Goal: Transaction & Acquisition: Purchase product/service

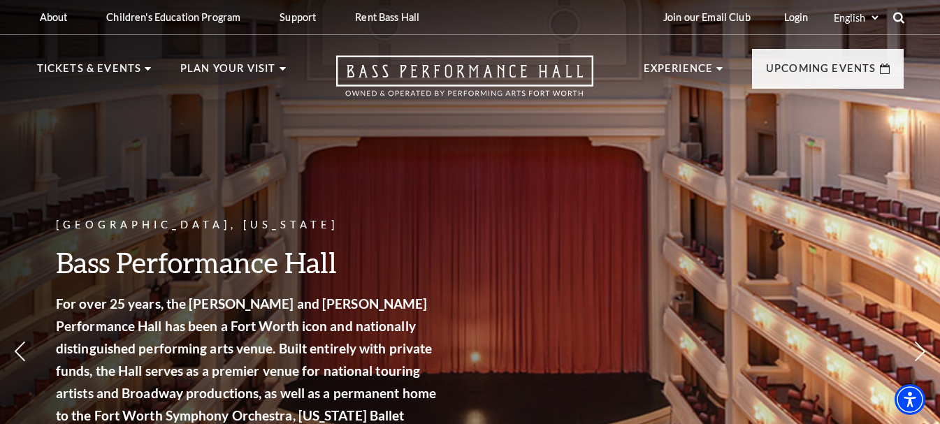
click at [897, 15] on icon at bounding box center [898, 17] width 13 height 13
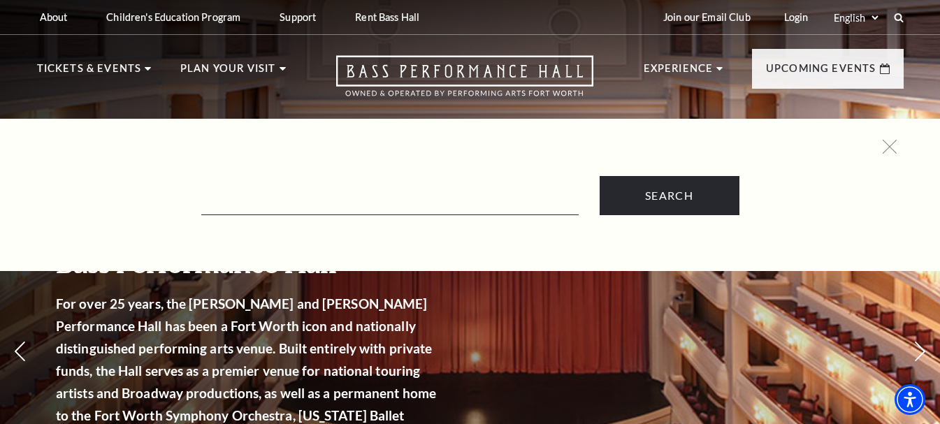
click at [444, 181] on form "Search" at bounding box center [470, 195] width 853 height 39
click at [377, 201] on input "Text field" at bounding box center [389, 201] width 377 height 29
paste input "Black Violin"
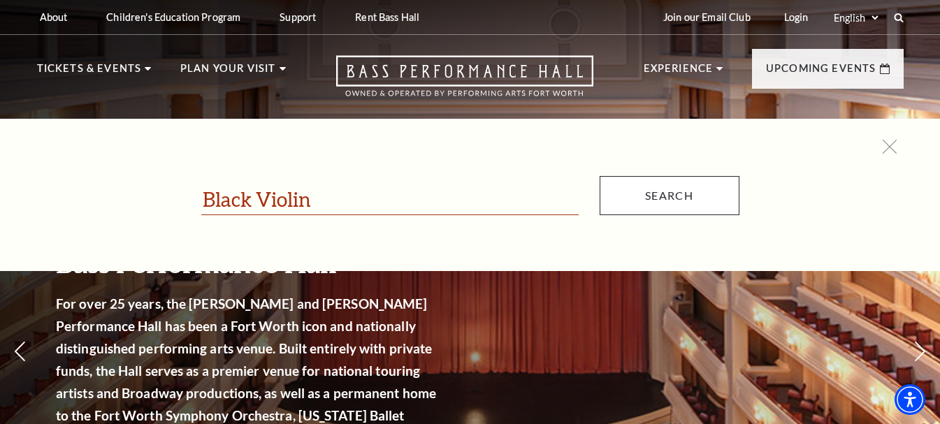
type input "Black Violin"
click at [653, 203] on input "Search" at bounding box center [670, 195] width 140 height 39
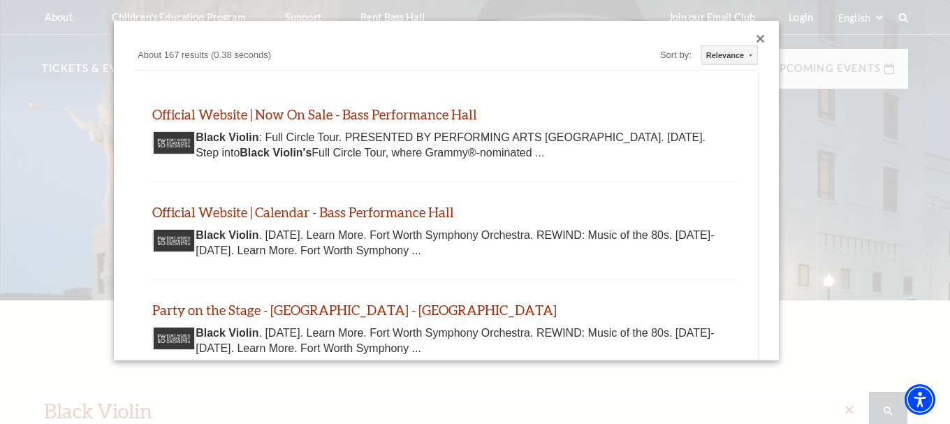
drag, startPoint x: 950, startPoint y: 104, endPoint x: 948, endPoint y: 148, distance: 44.0
click at [939, 148] on div at bounding box center [475, 275] width 950 height 551
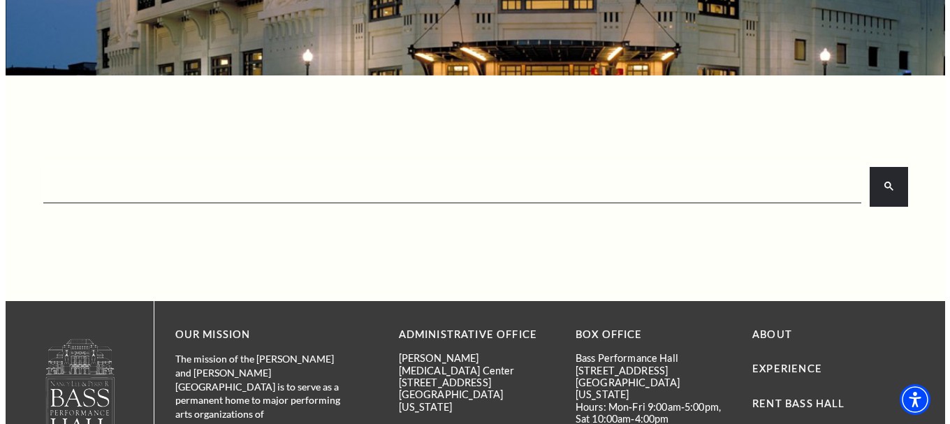
scroll to position [226, 0]
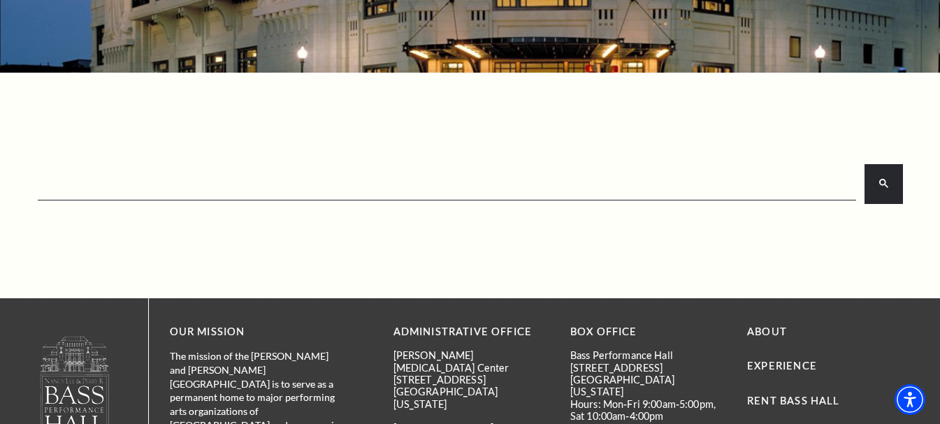
click at [428, 189] on input "search" at bounding box center [445, 184] width 813 height 28
paste input "Black Violin"
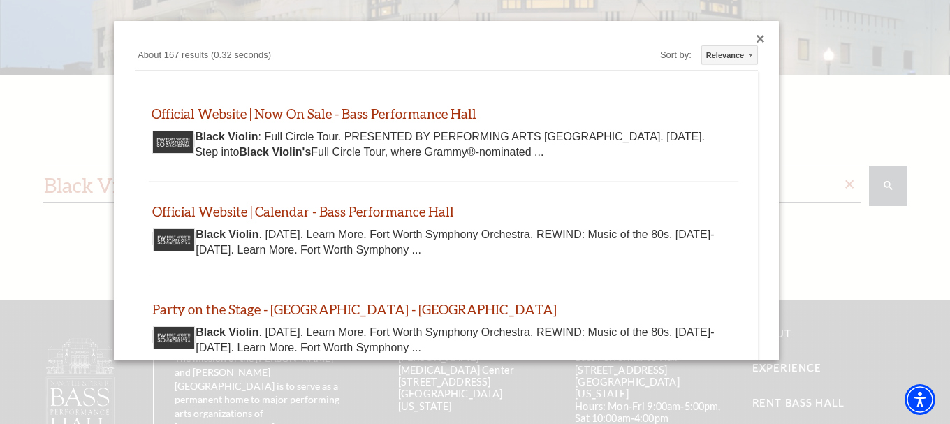
type input "Black Violin"
click at [202, 110] on link "Official Website | Now On Sale - Bass Performance Hall" at bounding box center [314, 114] width 325 height 16
click at [326, 115] on link "Official Website | Now On Sale - Bass Performance Hall" at bounding box center [314, 114] width 325 height 16
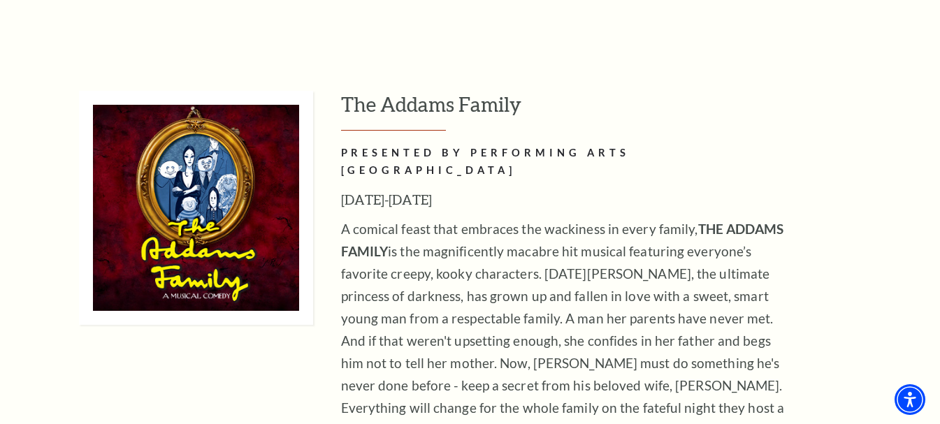
scroll to position [3119, 0]
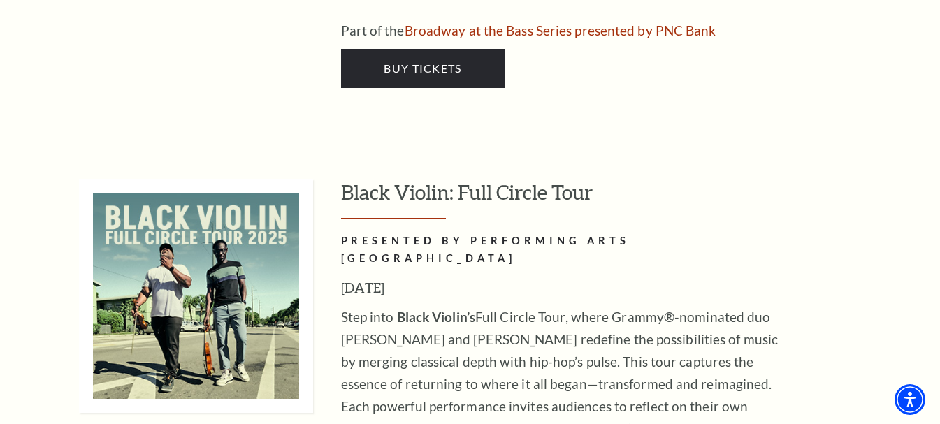
scroll to position [4204, 0]
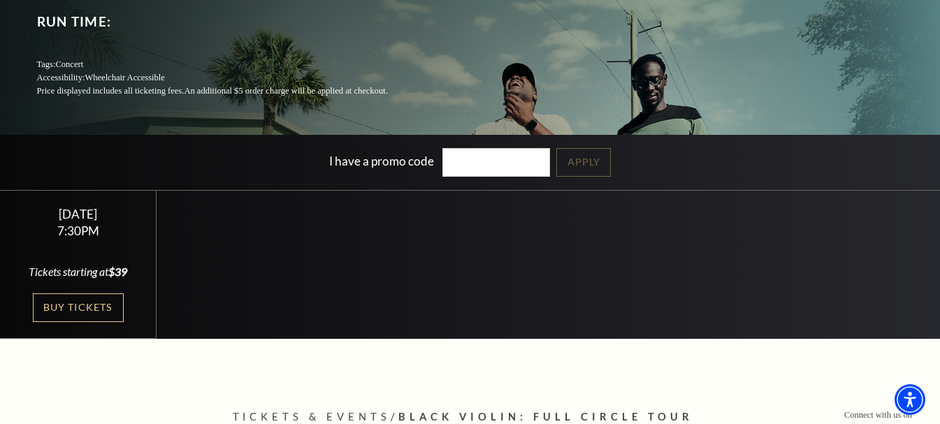
scroll to position [204, 0]
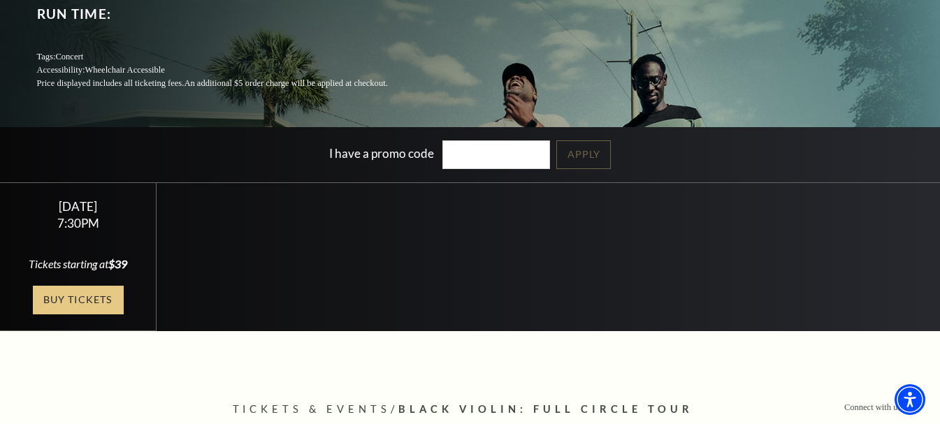
click at [77, 305] on link "Buy Tickets" at bounding box center [78, 300] width 91 height 29
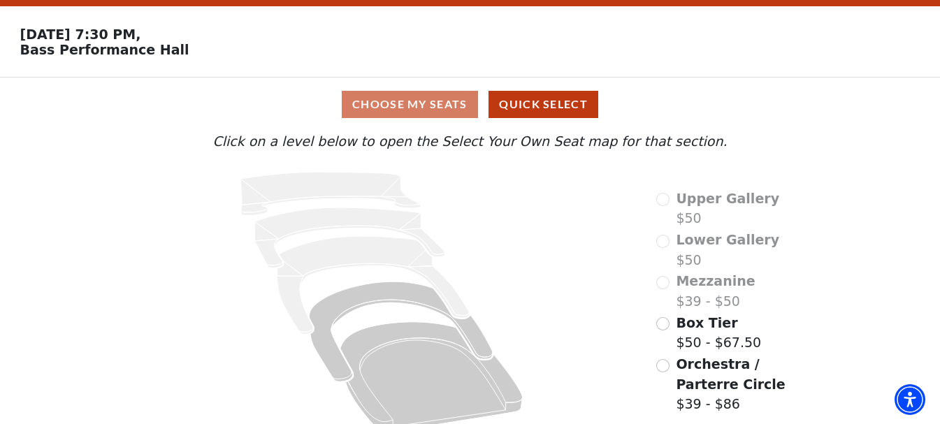
scroll to position [55, 0]
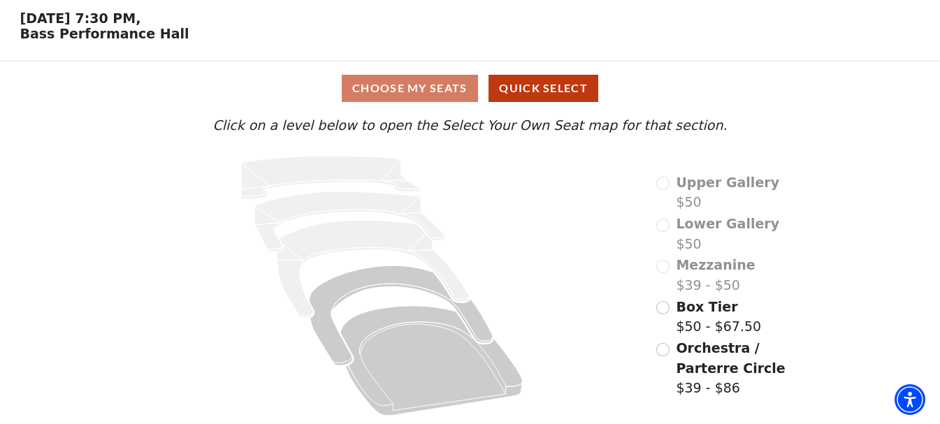
click at [922, 165] on div "Choose My Seats Quick Select Current Level Click on a level below to open the S…" at bounding box center [470, 242] width 940 height 363
click at [665, 350] on input "Orchestra / Parterre Circle$39 - $86\a" at bounding box center [662, 349] width 13 height 13
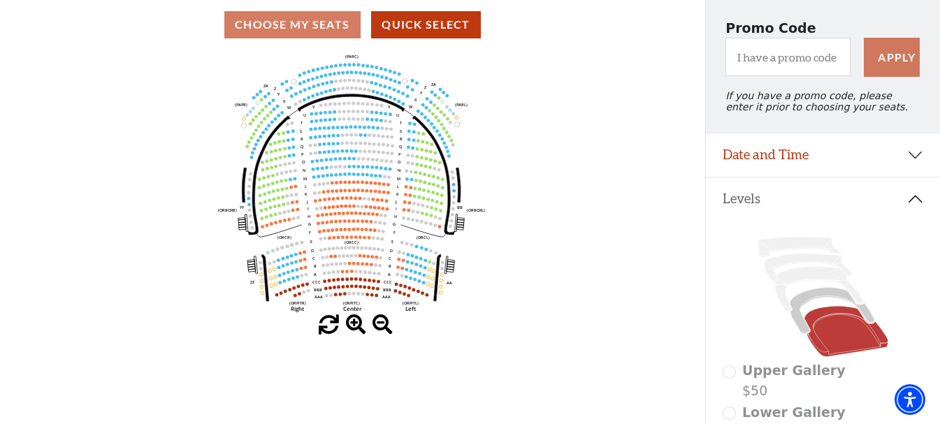
scroll to position [115, 0]
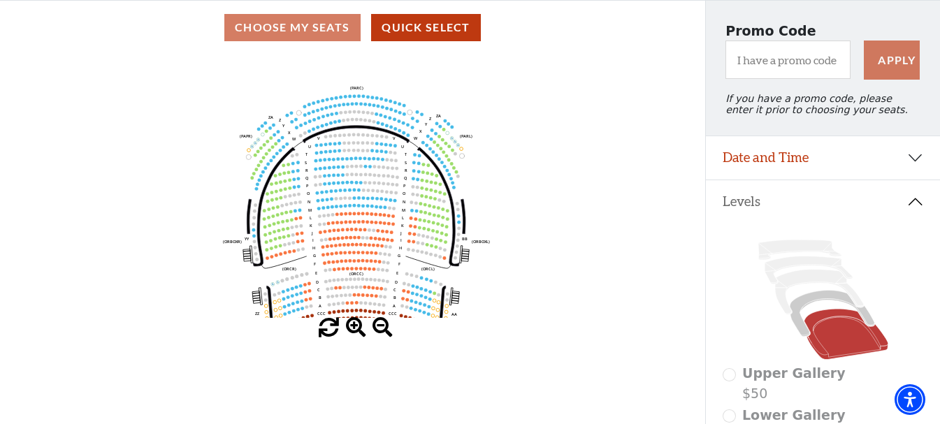
drag, startPoint x: 550, startPoint y: 115, endPoint x: 551, endPoint y: 154, distance: 39.1
click at [551, 154] on icon "Left (ORPITL) Right (ORPITR) Center (ORPITC) ZZ AA YY BB ZA ZA (ORCL) (ORCR) (O…" at bounding box center [352, 186] width 634 height 263
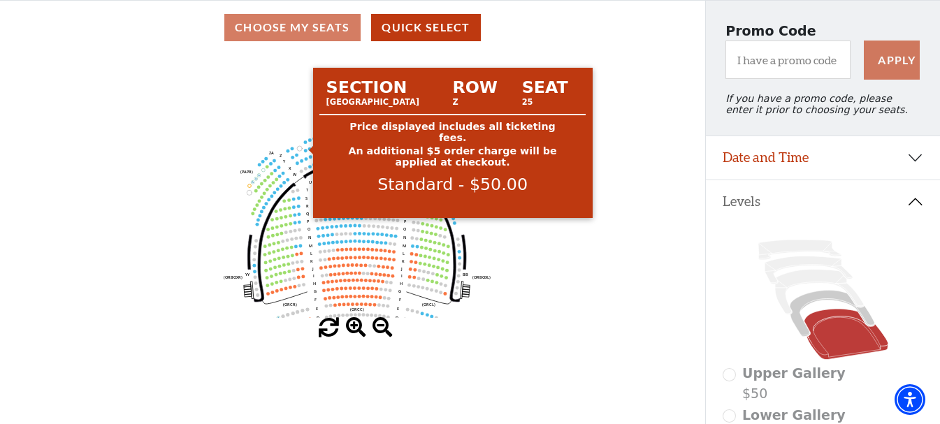
click at [305, 144] on circle at bounding box center [305, 141] width 3 height 3
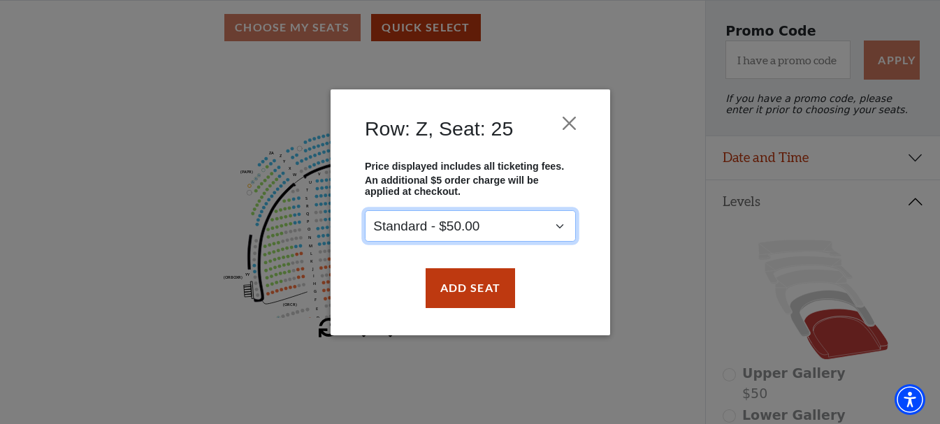
click at [471, 226] on select "Standard - $50.00" at bounding box center [470, 225] width 211 height 31
click at [547, 227] on select "Standard - $50.00" at bounding box center [470, 225] width 211 height 31
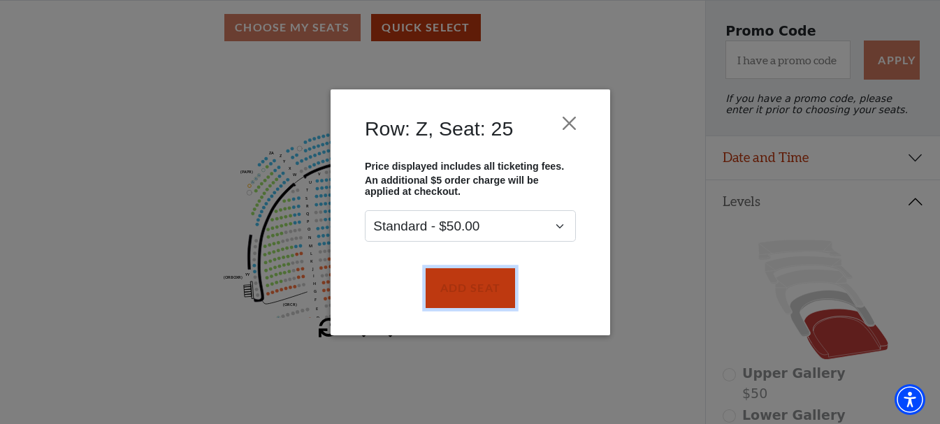
click at [478, 292] on button "Add Seat" at bounding box center [469, 287] width 89 height 39
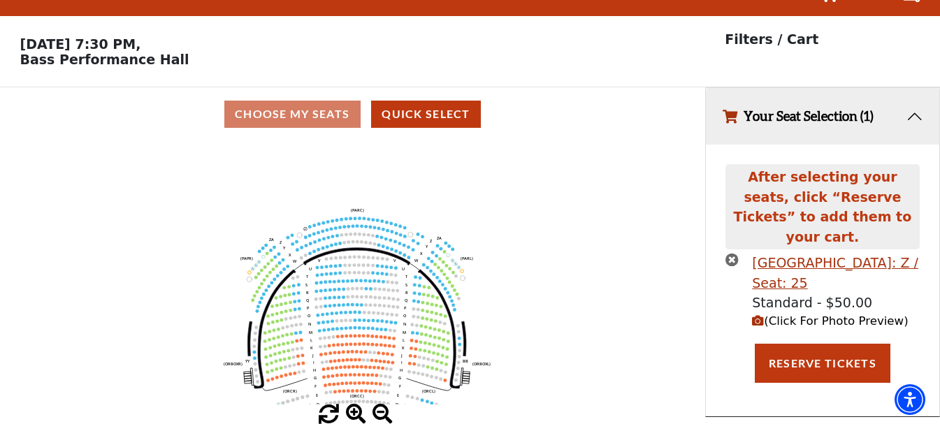
scroll to position [0, 0]
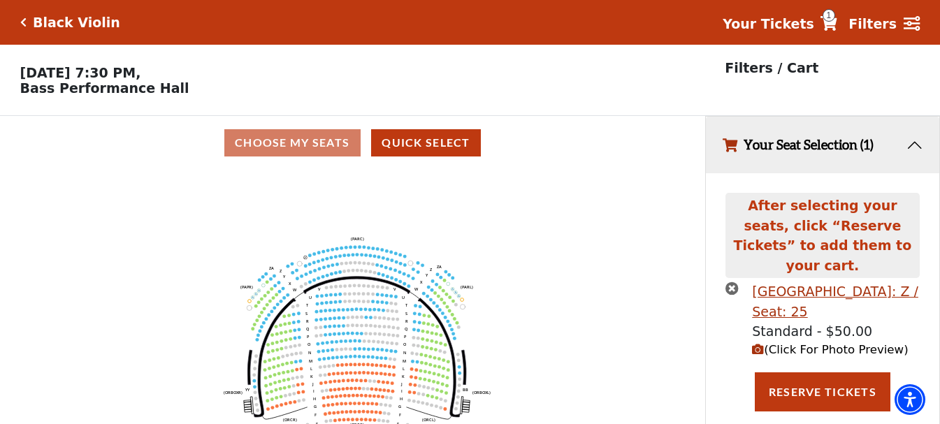
click at [312, 257] on use "Seat Selected" at bounding box center [309, 255] width 3 height 3
click at [308, 261] on icon "Left (ORPITL) Right (ORPITR) Center (ORPITC) ZZ AA YY BB ZA ZA (ORCL) (ORCR) (O…" at bounding box center [352, 301] width 634 height 263
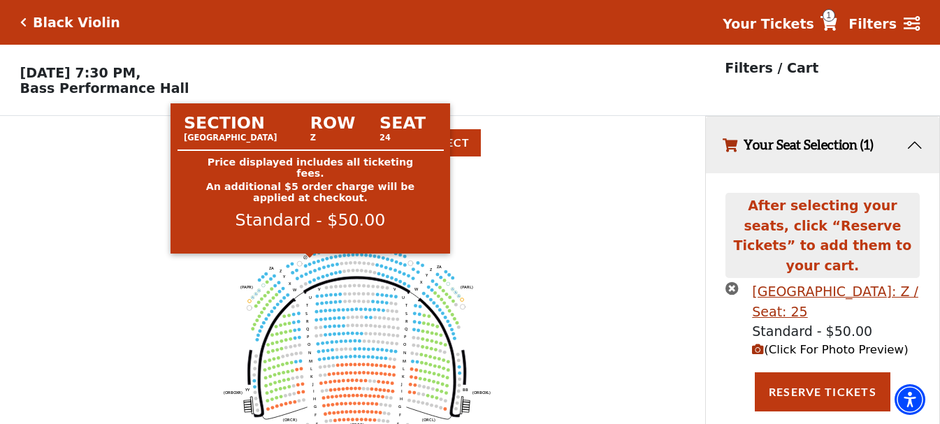
click at [310, 257] on circle at bounding box center [309, 255] width 3 height 3
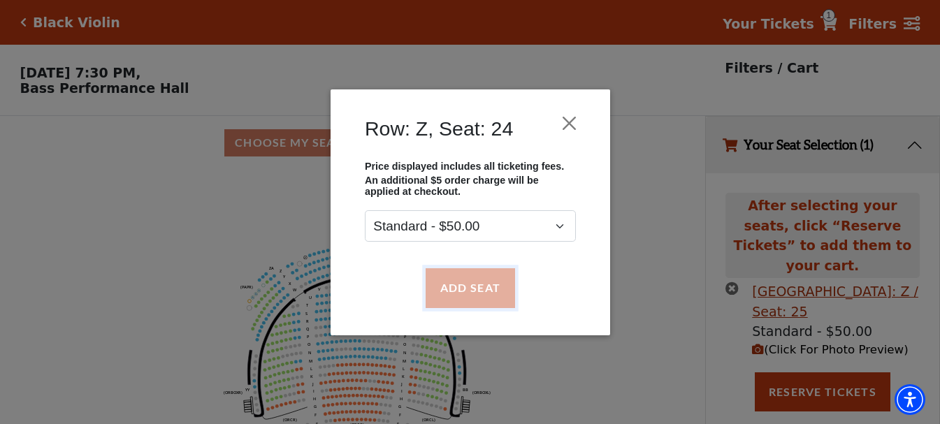
click at [476, 286] on button "Add Seat" at bounding box center [469, 287] width 89 height 39
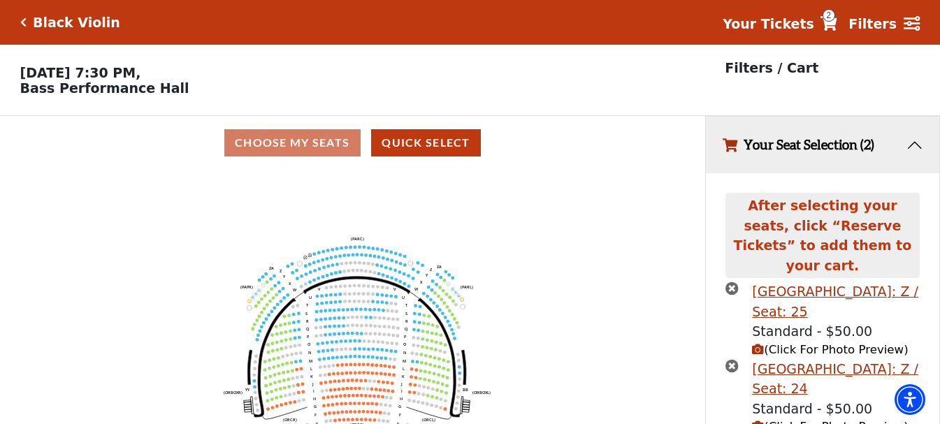
scroll to position [50, 0]
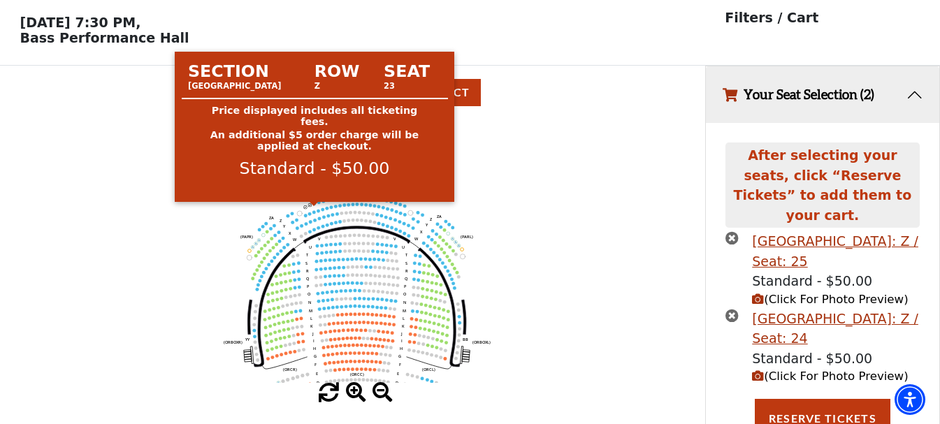
click at [314, 205] on use "Seat Selected" at bounding box center [313, 203] width 3 height 3
click at [314, 205] on circle at bounding box center [314, 203] width 3 height 3
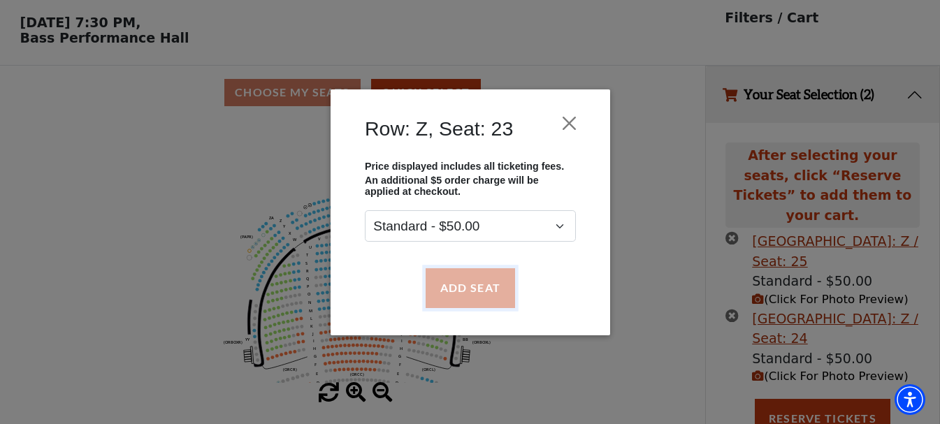
click at [460, 291] on button "Add Seat" at bounding box center [469, 287] width 89 height 39
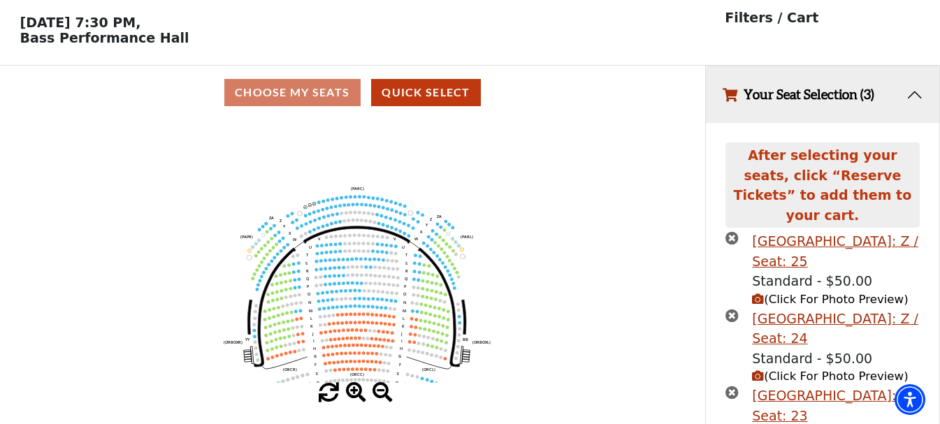
scroll to position [128, 0]
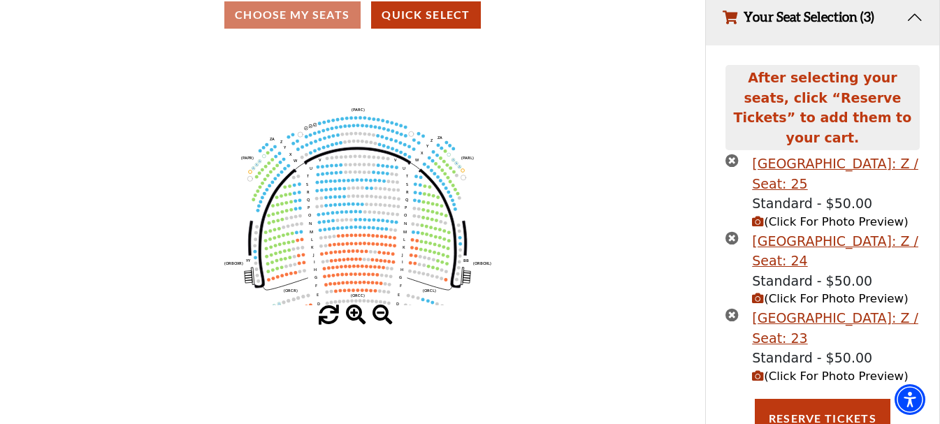
click at [319, 125] on circle at bounding box center [319, 123] width 3 height 3
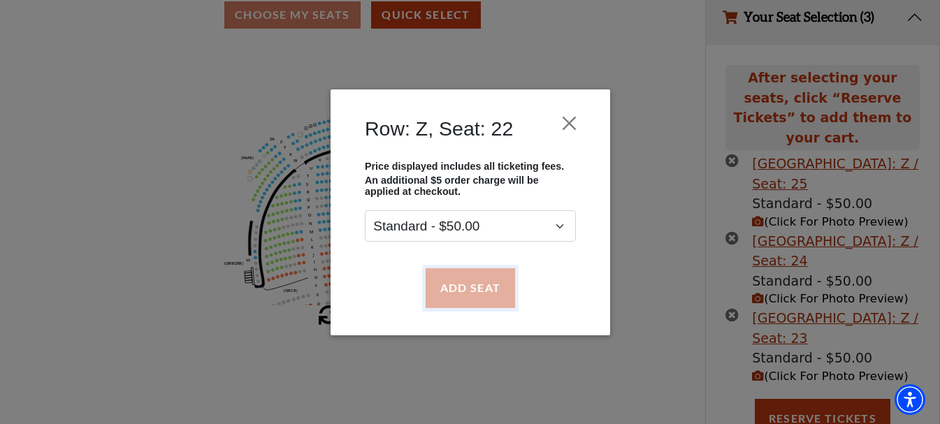
click at [459, 277] on button "Add Seat" at bounding box center [469, 287] width 89 height 39
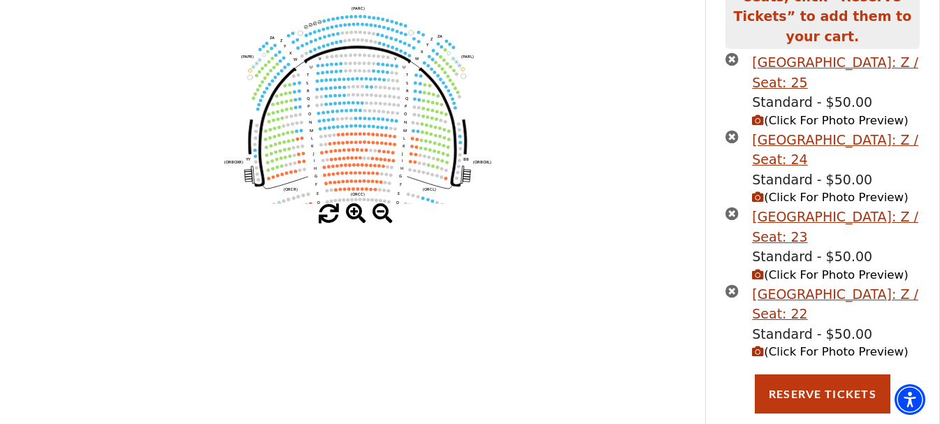
scroll to position [238, 0]
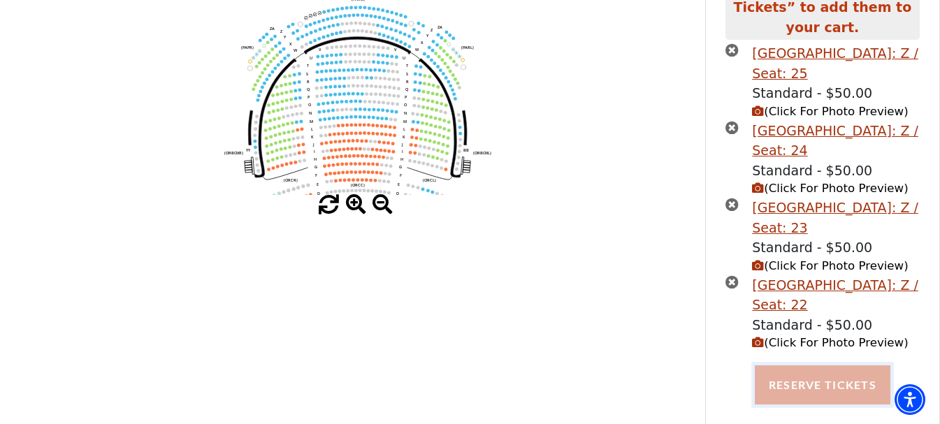
click at [848, 370] on button "Reserve Tickets" at bounding box center [823, 384] width 136 height 39
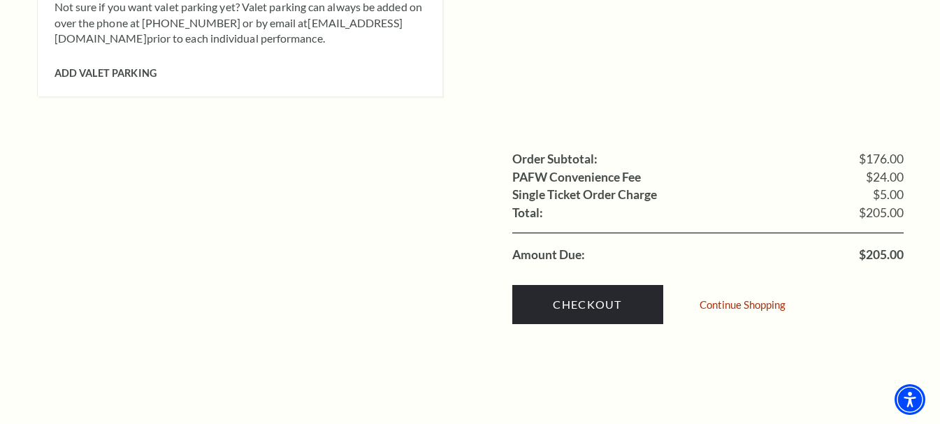
scroll to position [1470, 0]
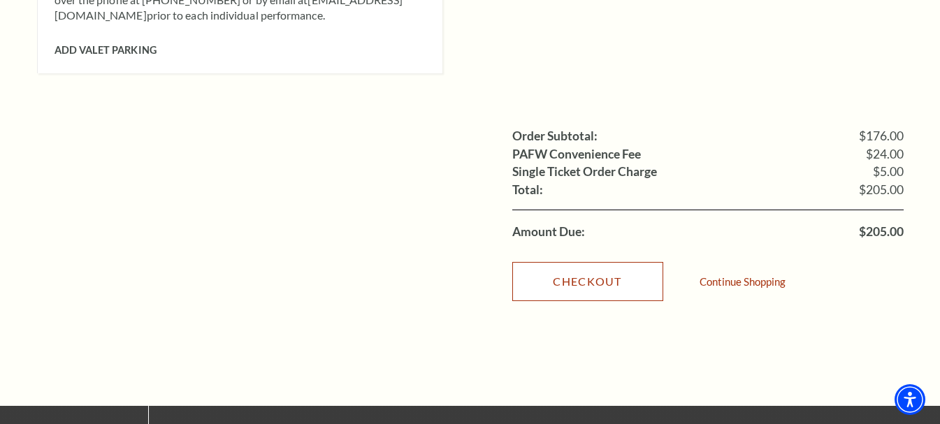
click at [571, 262] on link "Checkout" at bounding box center [587, 281] width 151 height 39
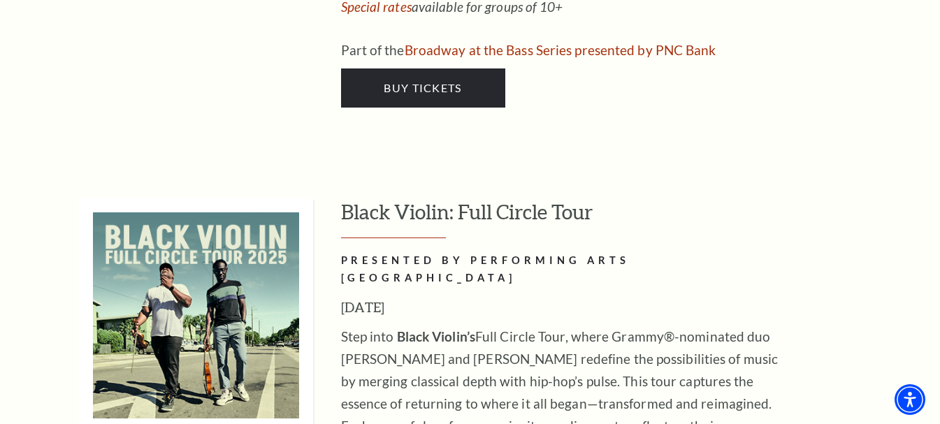
scroll to position [4185, 0]
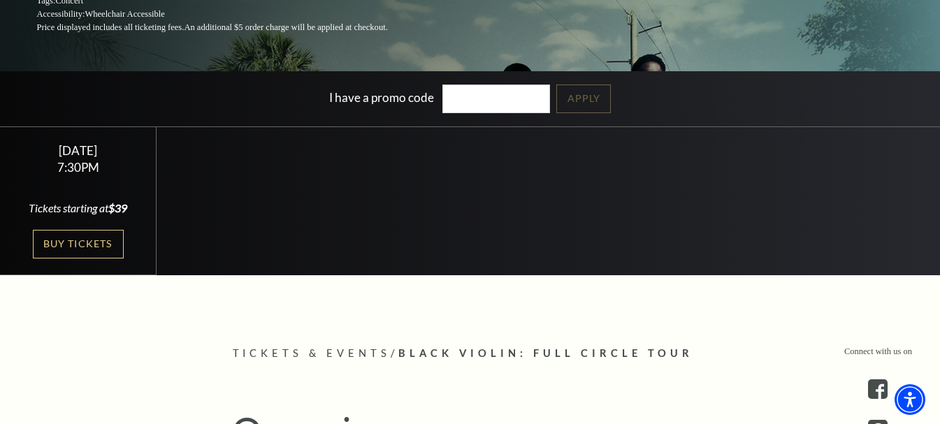
scroll to position [297, 0]
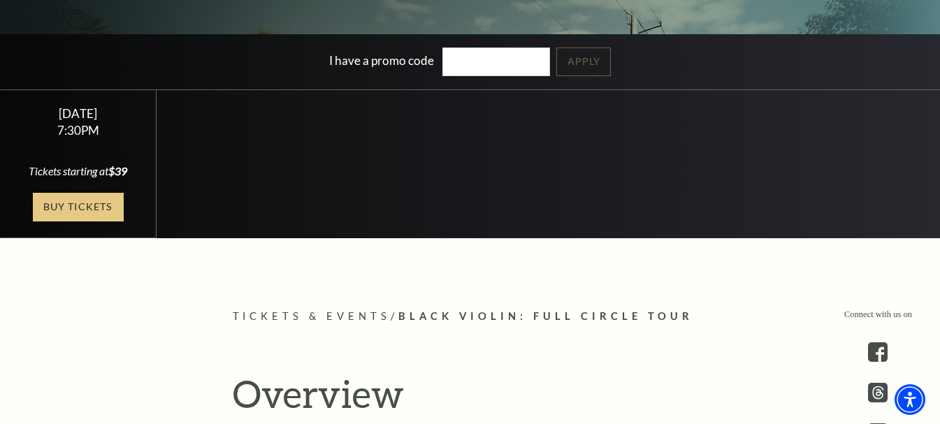
click at [83, 206] on link "Buy Tickets" at bounding box center [78, 207] width 91 height 29
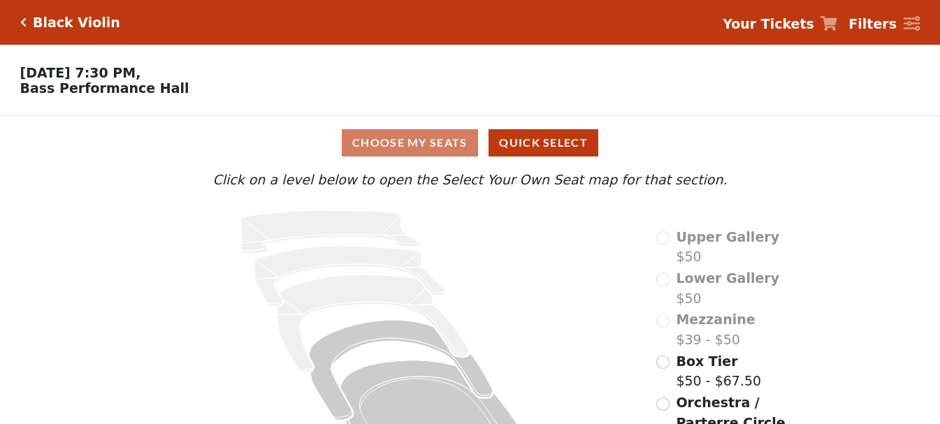
scroll to position [60, 0]
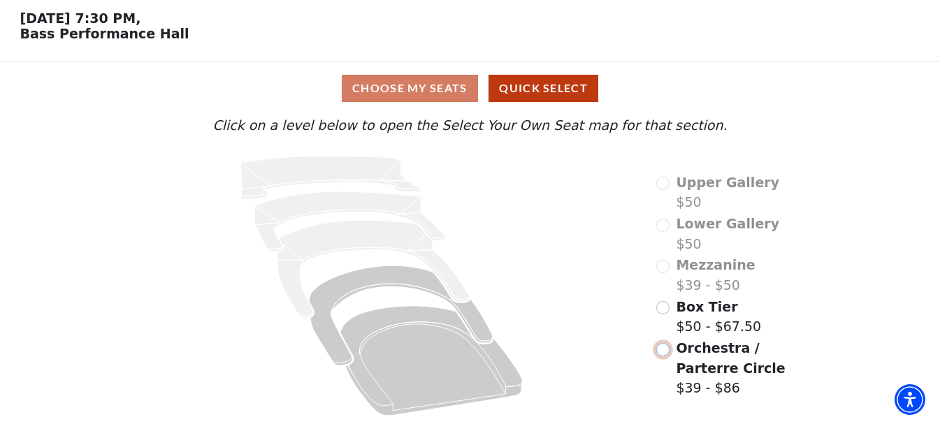
click at [667, 349] on input "Orchestra / Parterre Circle$39 - $86\a" at bounding box center [662, 349] width 13 height 13
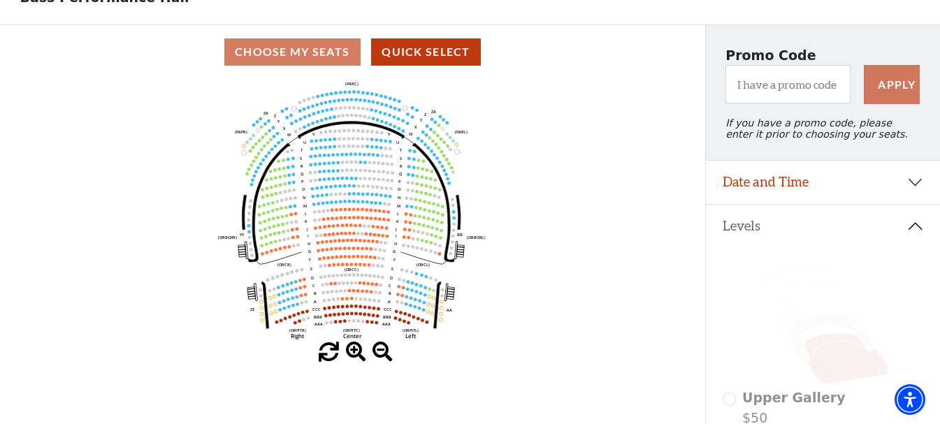
scroll to position [88, 0]
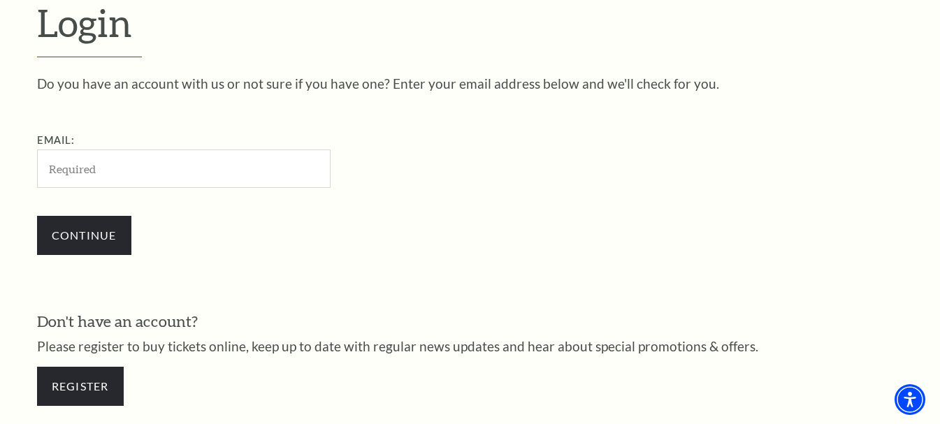
click at [154, 153] on input "Email:" at bounding box center [183, 169] width 293 height 38
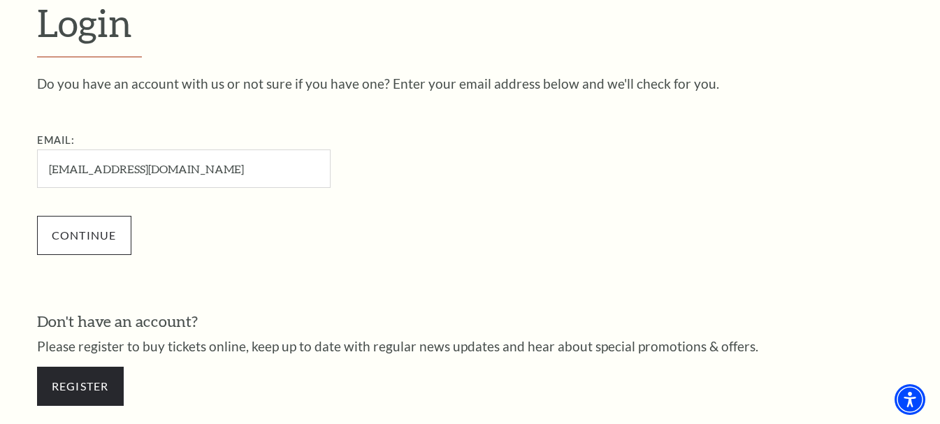
type input "[EMAIL_ADDRESS][DOMAIN_NAME]"
click at [90, 231] on input "Continue" at bounding box center [84, 235] width 94 height 39
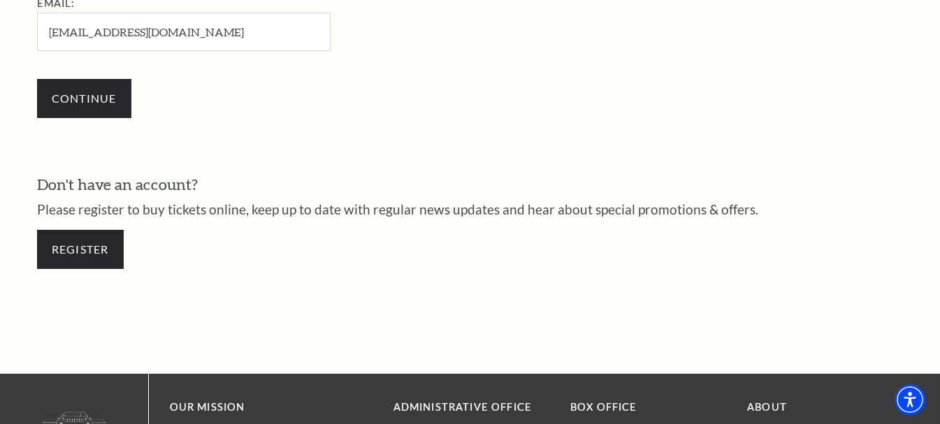
scroll to position [651, 0]
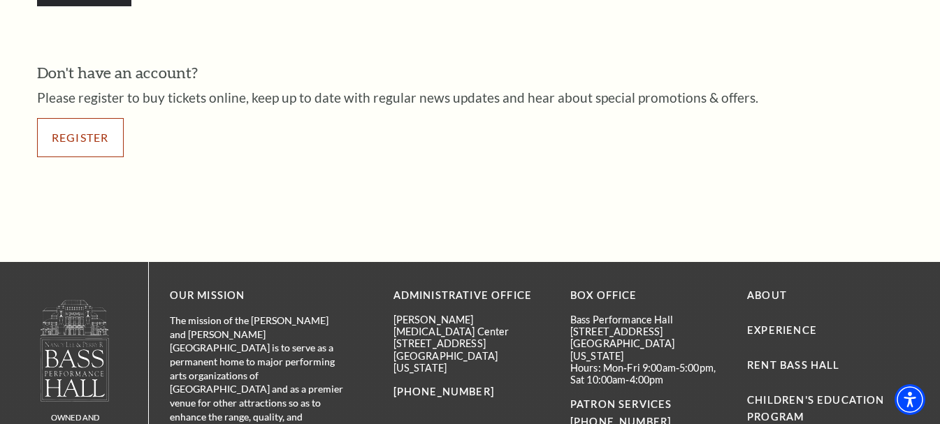
click at [89, 144] on link "Register" at bounding box center [80, 137] width 87 height 39
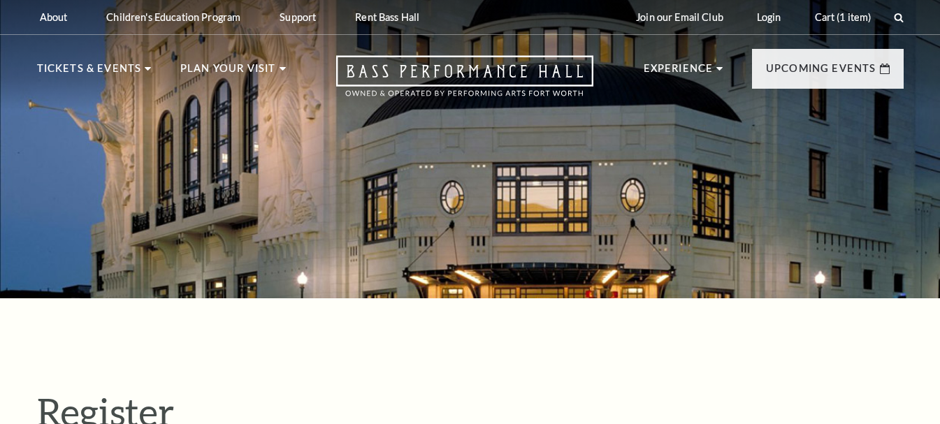
select select "1"
select select "TX"
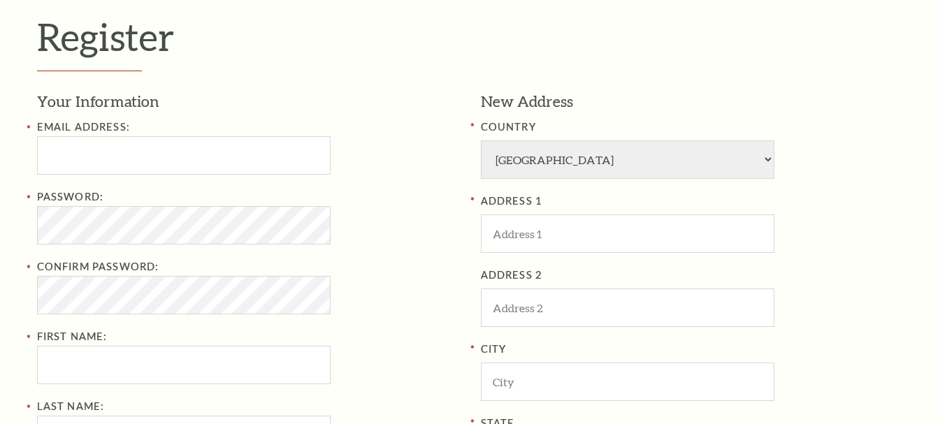
scroll to position [401, 0]
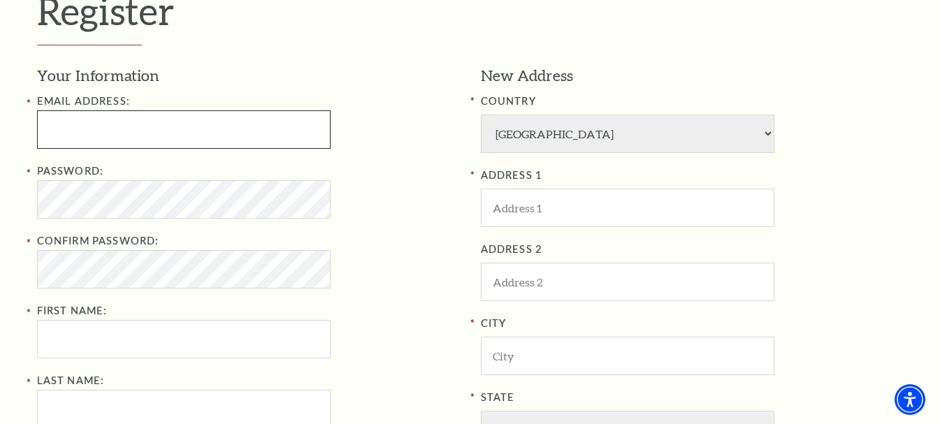
click at [154, 136] on input "Email Address:" at bounding box center [183, 129] width 293 height 38
paste input "danielmcgrady445@gmail.com"
drag, startPoint x: 205, startPoint y: 122, endPoint x: 282, endPoint y: 126, distance: 76.3
click at [282, 126] on input "danielmcgrady445@gmail.comEbayr501!" at bounding box center [183, 129] width 293 height 38
type input "danielmcgrady445@gmail.com"
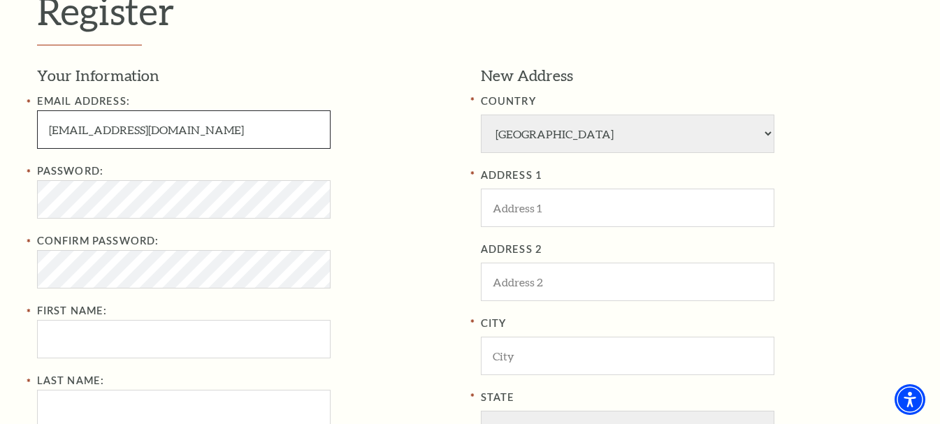
drag, startPoint x: 123, startPoint y: 132, endPoint x: 0, endPoint y: 137, distance: 123.1
click at [0, 137] on div "Register Your Information Email Address: danielmcgrady445@gmail.com Password: C…" at bounding box center [470, 323] width 940 height 853
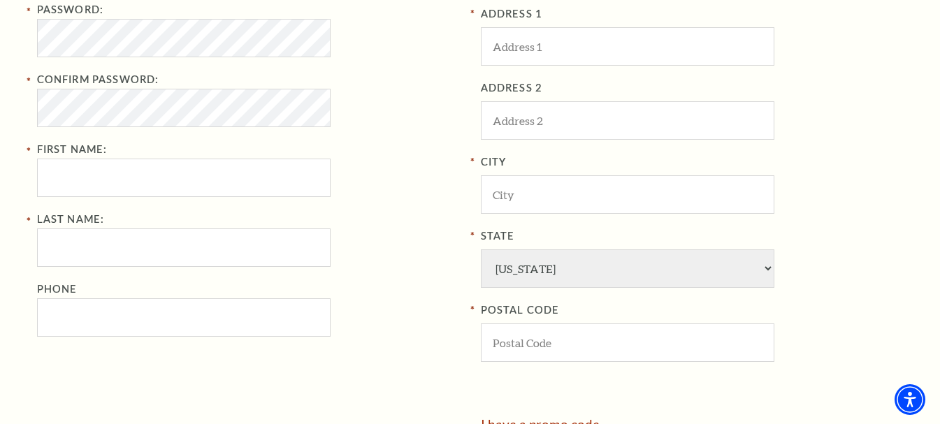
scroll to position [567, 0]
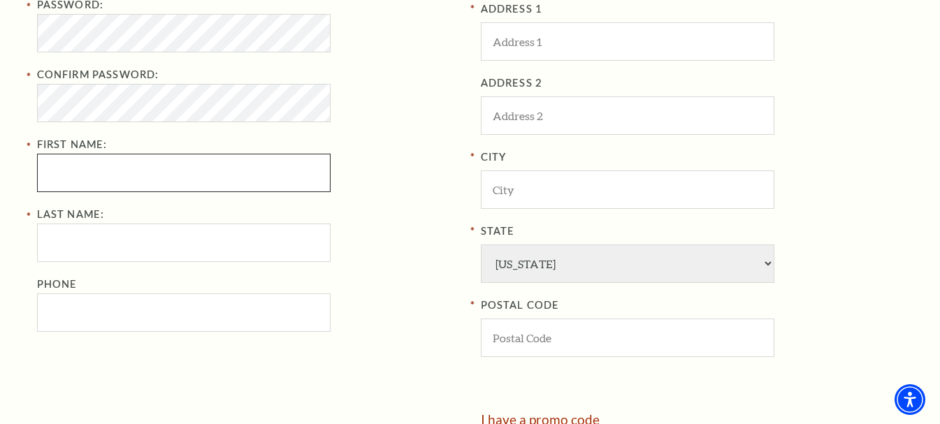
click at [115, 176] on input "First Name:" at bounding box center [183, 173] width 293 height 38
paste input "danielmcgrady"
drag, startPoint x: 80, startPoint y: 173, endPoint x: 191, endPoint y: 172, distance: 111.1
click at [191, 172] on input "danielmcgrady" at bounding box center [183, 173] width 293 height 38
type input "daniel"
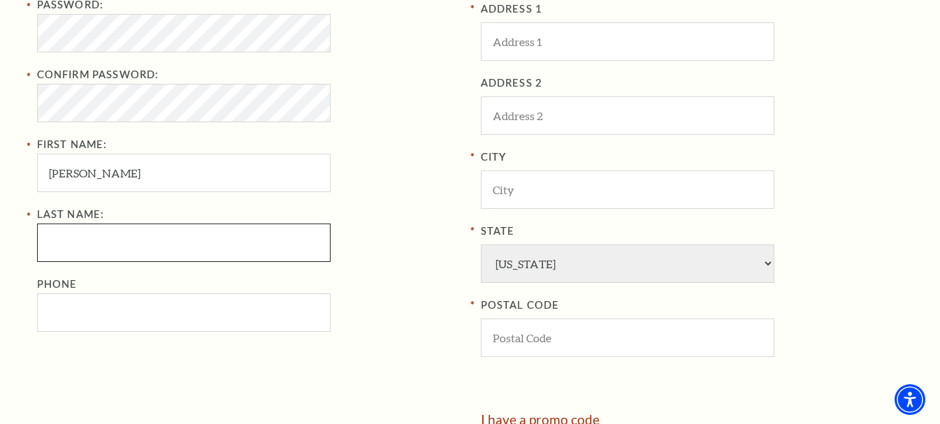
drag, startPoint x: 121, startPoint y: 235, endPoint x: 113, endPoint y: 273, distance: 38.5
click at [121, 235] on input "Last Name:" at bounding box center [183, 243] width 293 height 38
paste input "mcgrady"
type input "mcgrady"
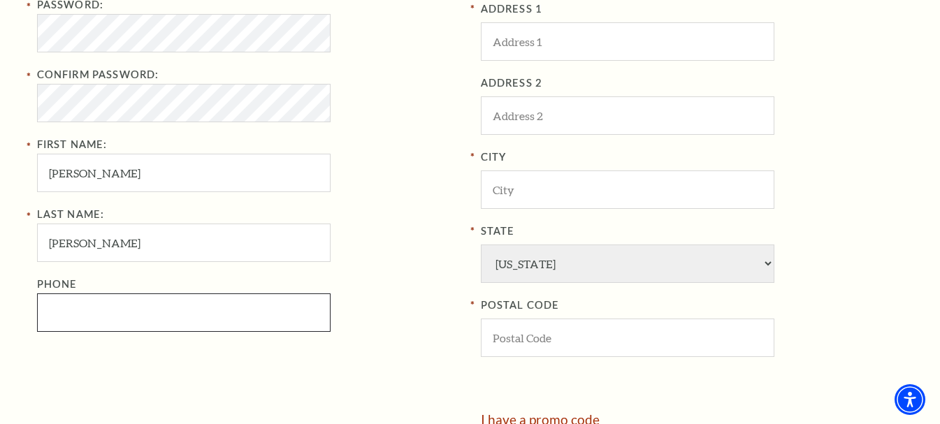
click at [101, 331] on input "Phone" at bounding box center [183, 312] width 293 height 38
paste input "8176754302"
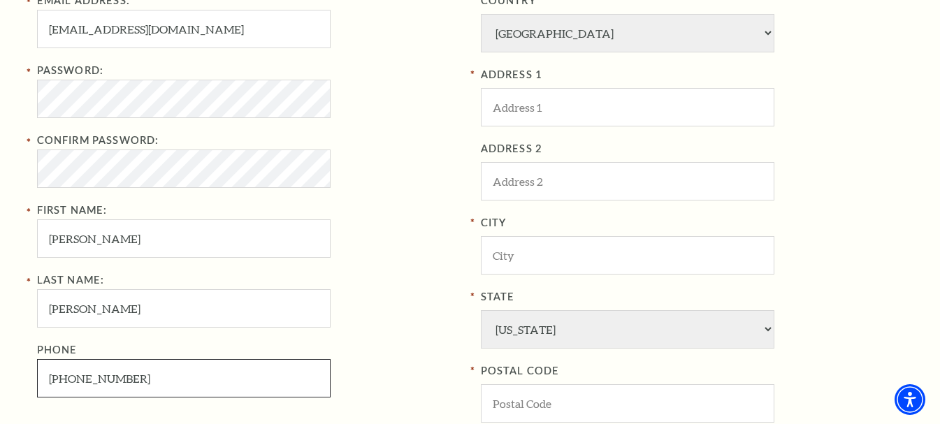
scroll to position [496, 0]
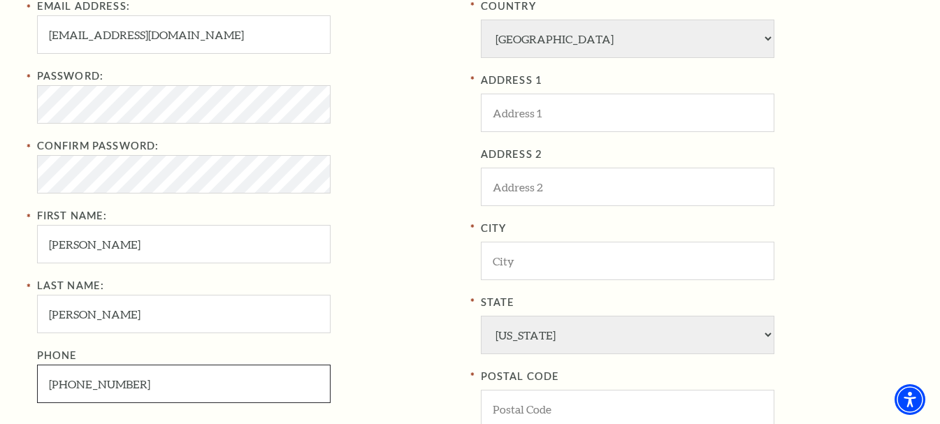
type input "817-675-4302"
click at [600, 106] on input "ADDRESS 1" at bounding box center [627, 113] width 293 height 38
paste input "2820 Avenue G, Fort Worth, TX 76105,"
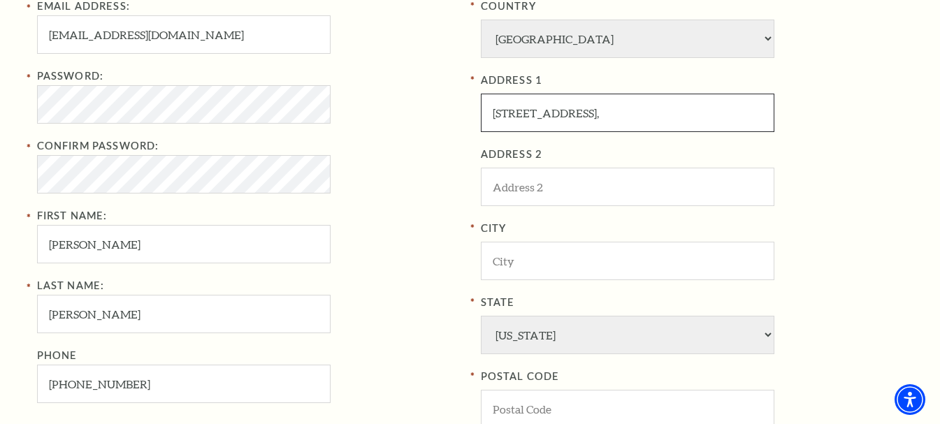
click at [678, 112] on input "2820 Avenue G, Fort Worth, TX 76105," at bounding box center [627, 113] width 293 height 38
type input "2820 Avenue G, Fort Worth, TX ,"
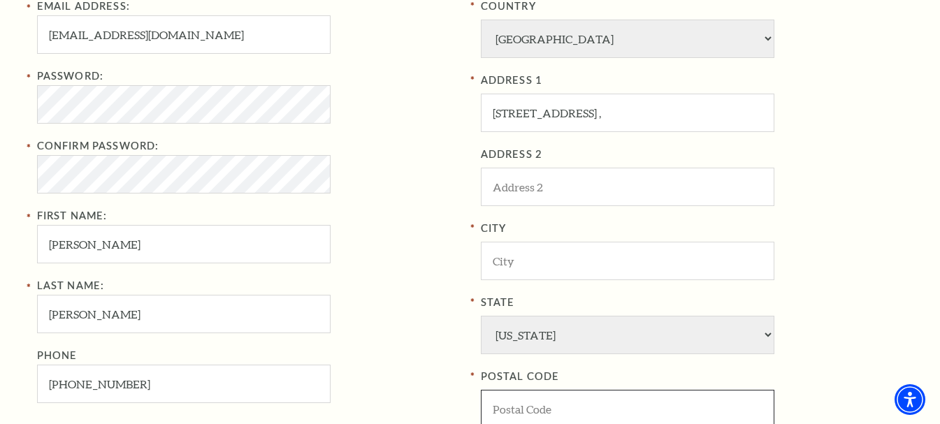
click at [561, 405] on input "POSTAL CODE" at bounding box center [627, 409] width 293 height 38
paste input "76105"
type input "76105"
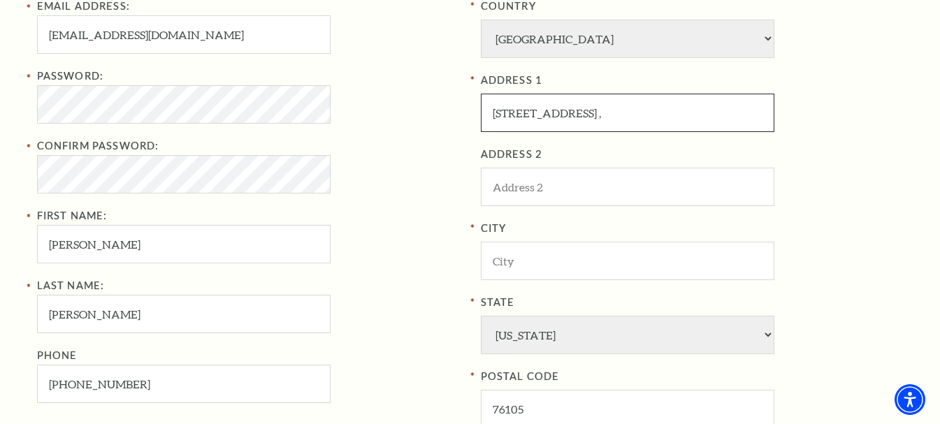
drag, startPoint x: 574, startPoint y: 108, endPoint x: 632, endPoint y: 109, distance: 58.7
click at [632, 109] on input "2820 Avenue G, Fort Worth, TX ," at bounding box center [627, 113] width 293 height 38
type input "2820 Avenue G,, TX ,"
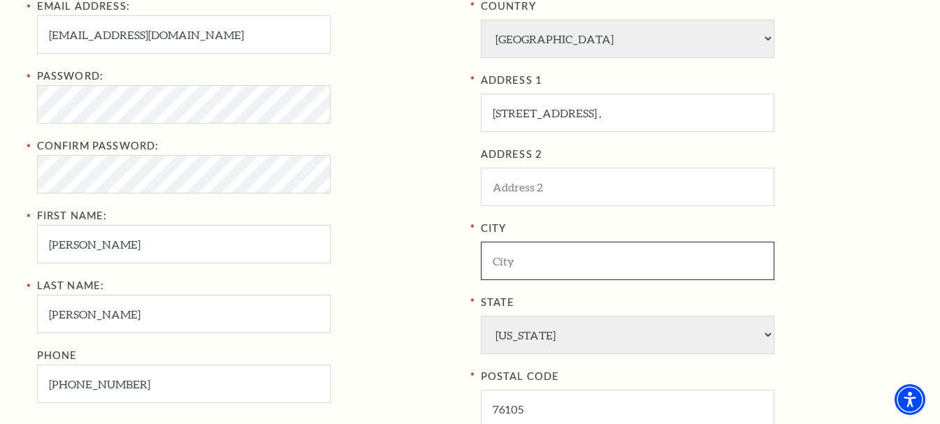
click at [539, 273] on input "City" at bounding box center [627, 261] width 293 height 38
paste input "Fort Worth"
type input "Fort Worth"
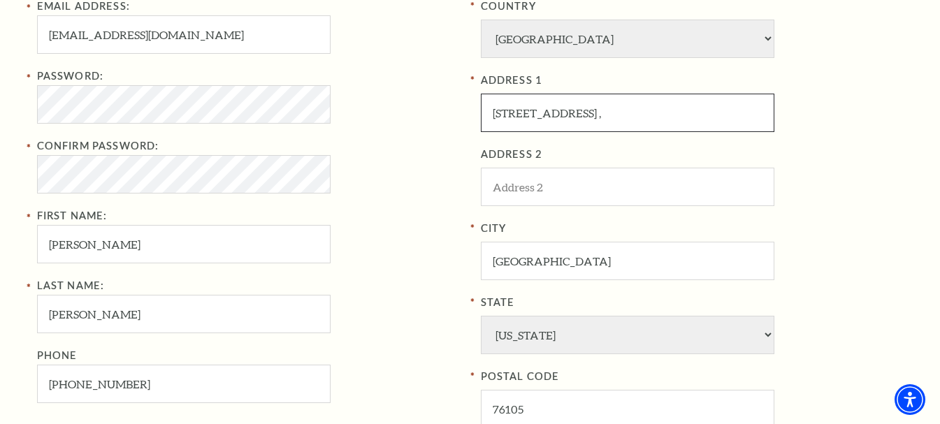
drag, startPoint x: 569, startPoint y: 110, endPoint x: 635, endPoint y: 113, distance: 66.4
click at [635, 113] on input "2820 Avenue G,, TX ," at bounding box center [627, 113] width 293 height 38
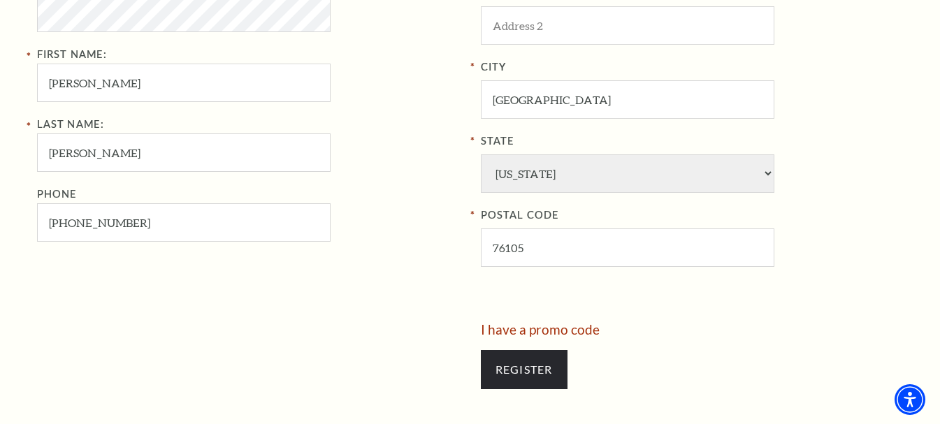
scroll to position [705, 0]
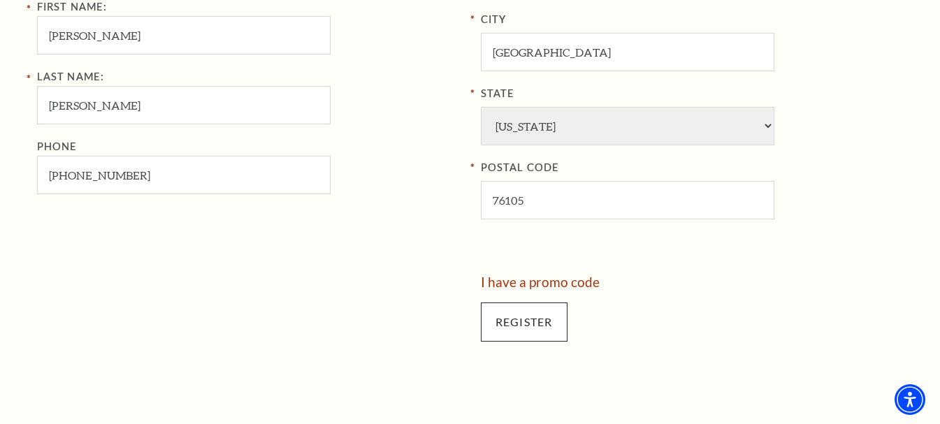
type input "[STREET_ADDRESS]"
click at [511, 333] on input "Register" at bounding box center [524, 322] width 87 height 39
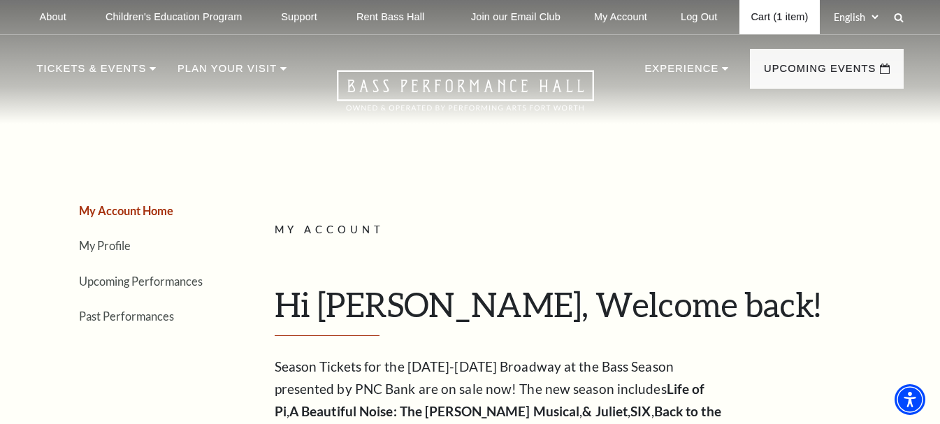
click at [753, 16] on link "Cart (1 item)" at bounding box center [779, 17] width 80 height 34
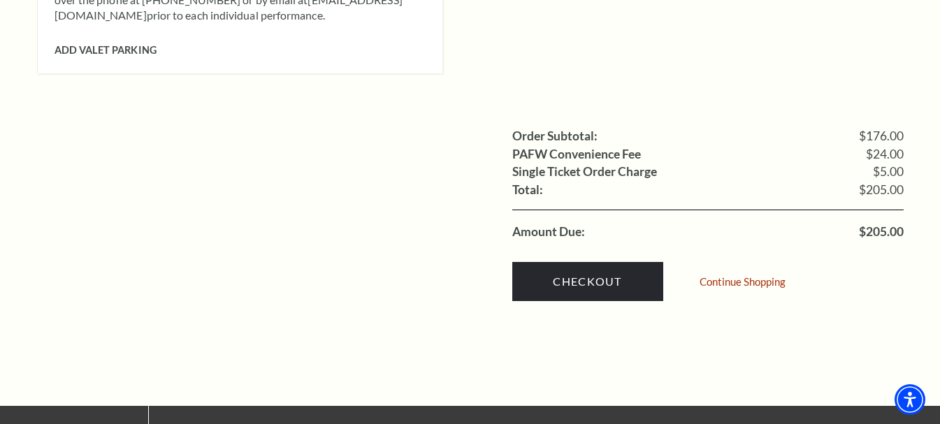
scroll to position [1485, 0]
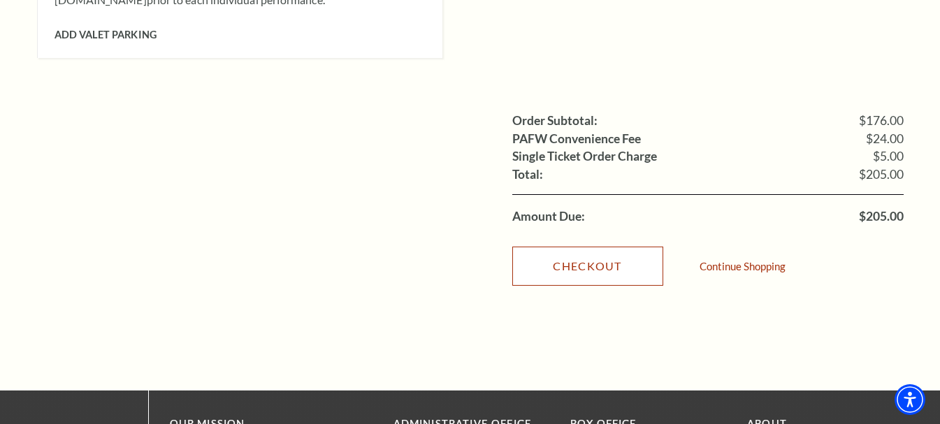
click at [587, 262] on link "Checkout" at bounding box center [587, 266] width 151 height 39
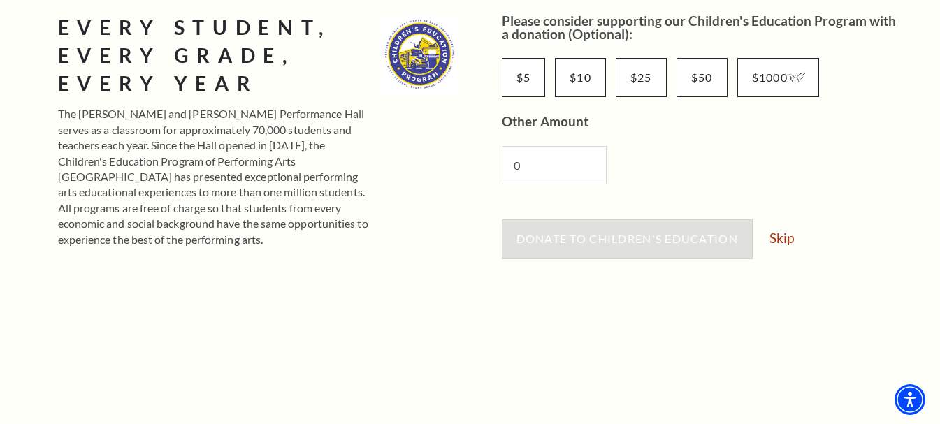
scroll to position [282, 0]
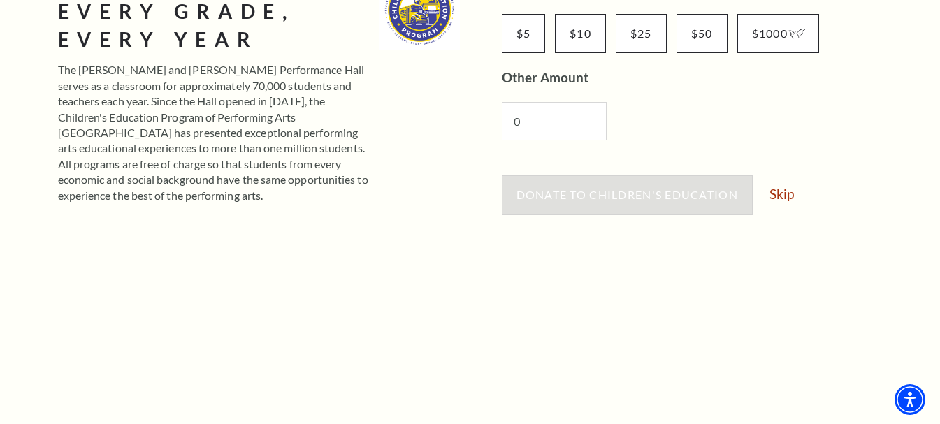
click at [778, 193] on link "Skip" at bounding box center [781, 193] width 24 height 13
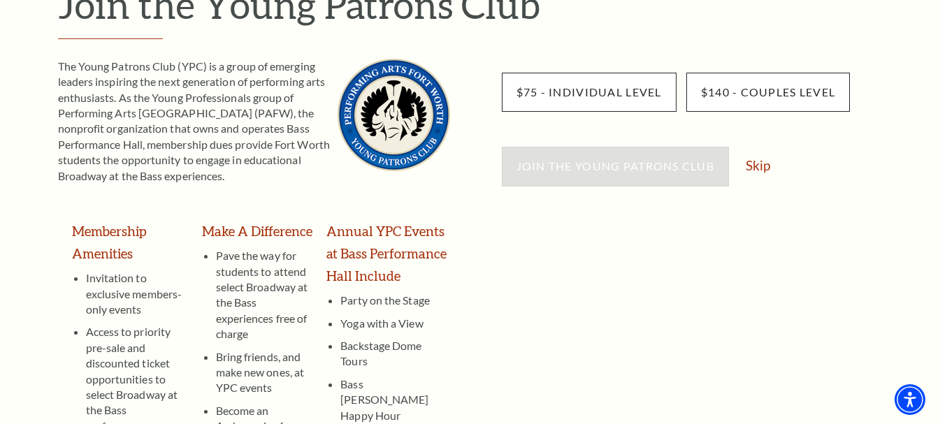
scroll to position [210, 0]
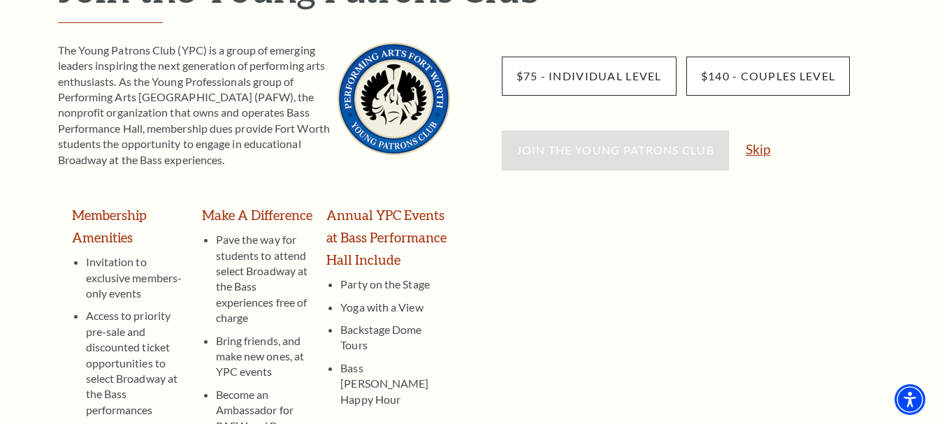
click at [770, 153] on link "Skip" at bounding box center [758, 149] width 24 height 13
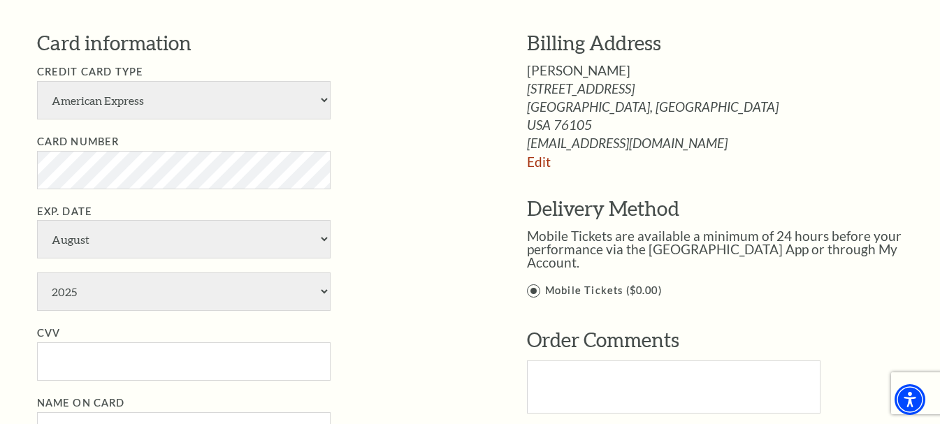
drag, startPoint x: 950, startPoint y: 73, endPoint x: 934, endPoint y: 242, distance: 170.6
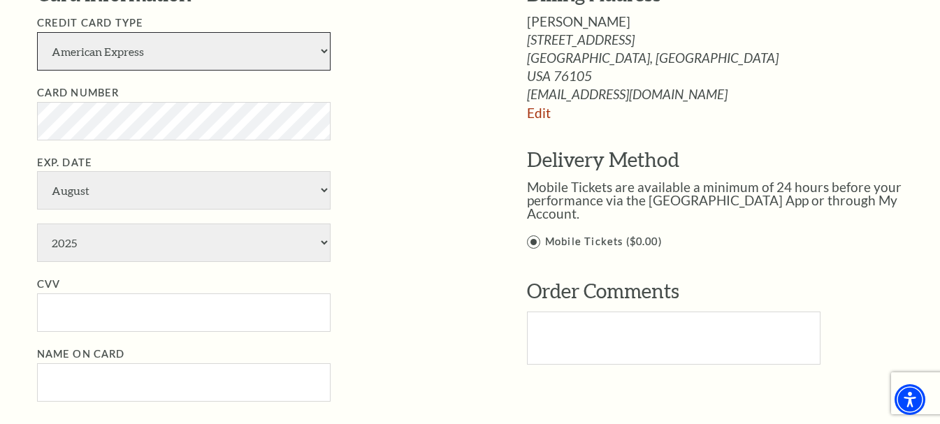
click at [145, 60] on select "American Express Visa Master Card Discover" at bounding box center [183, 51] width 293 height 38
select select "24"
click at [37, 32] on select "American Express Visa Master Card Discover" at bounding box center [183, 51] width 293 height 38
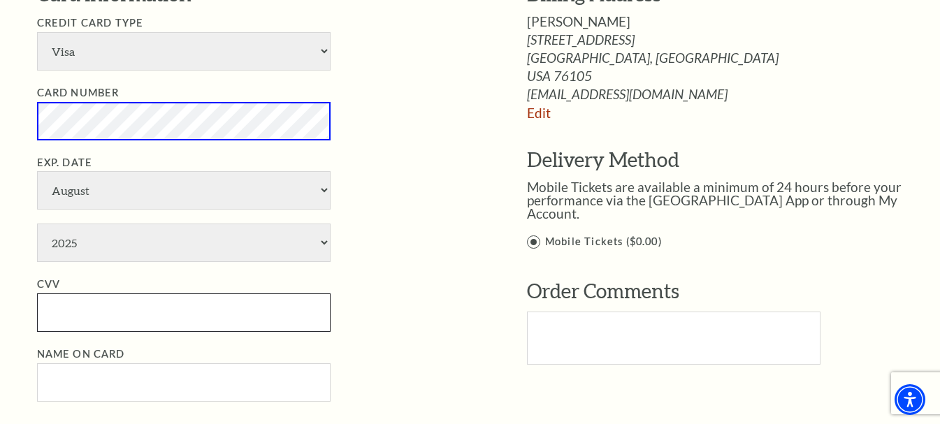
click at [171, 307] on input "CVV" at bounding box center [183, 312] width 293 height 38
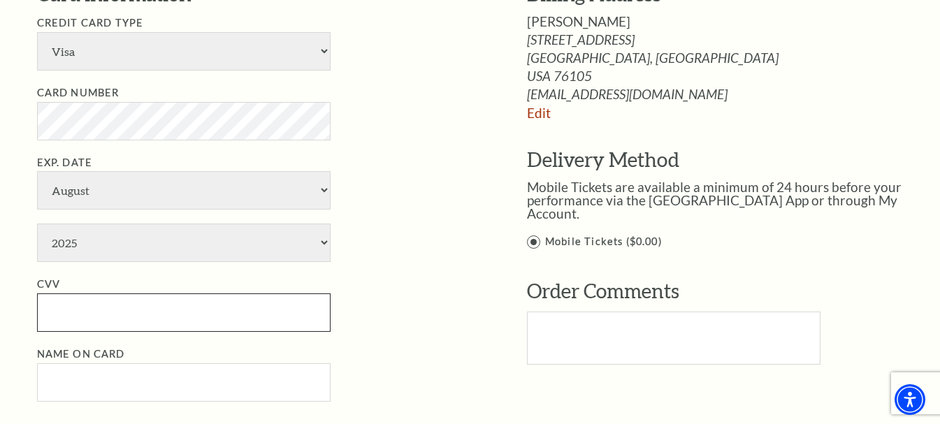
paste input "245"
type input "245"
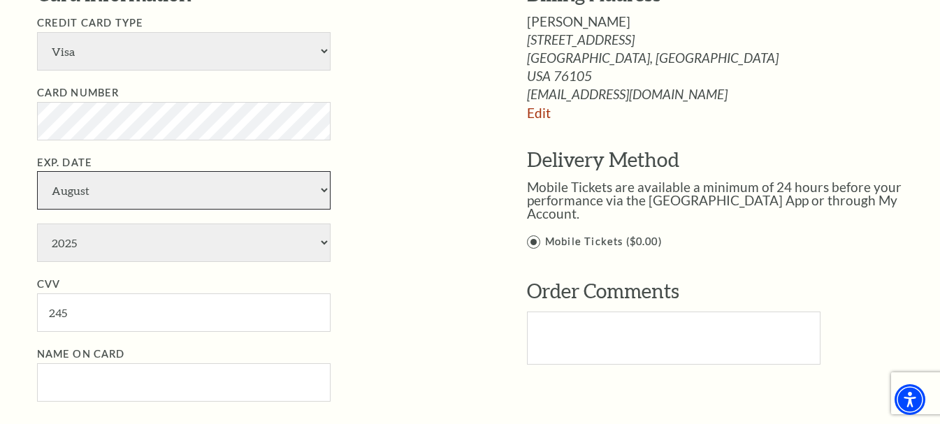
click at [120, 195] on select "January February March April May June July August September October November De…" at bounding box center [183, 190] width 293 height 38
select select "1"
click at [37, 171] on select "January February March April May June July August September October November De…" at bounding box center [183, 190] width 293 height 38
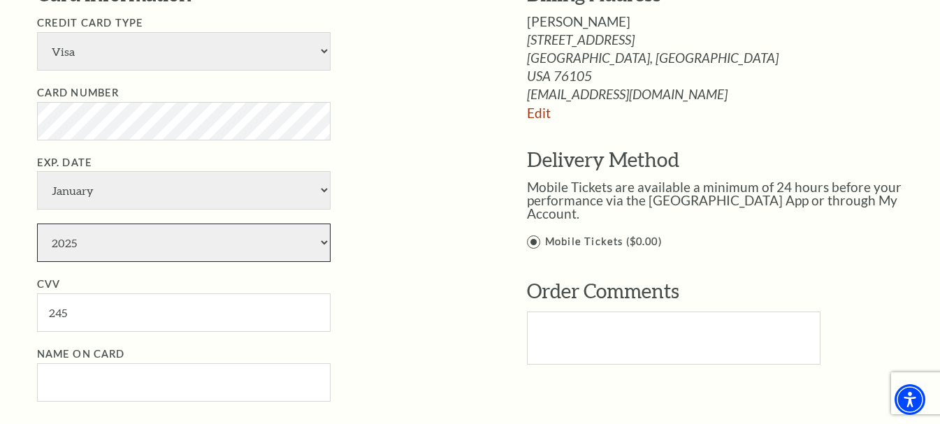
click at [110, 256] on select "2025 2026 2027 2028 2029 2030 2031 2032 2033 2034" at bounding box center [183, 243] width 293 height 38
select select "2028"
click at [37, 224] on select "2025 2026 2027 2028 2029 2030 2031 2032 2033 2034" at bounding box center [183, 243] width 293 height 38
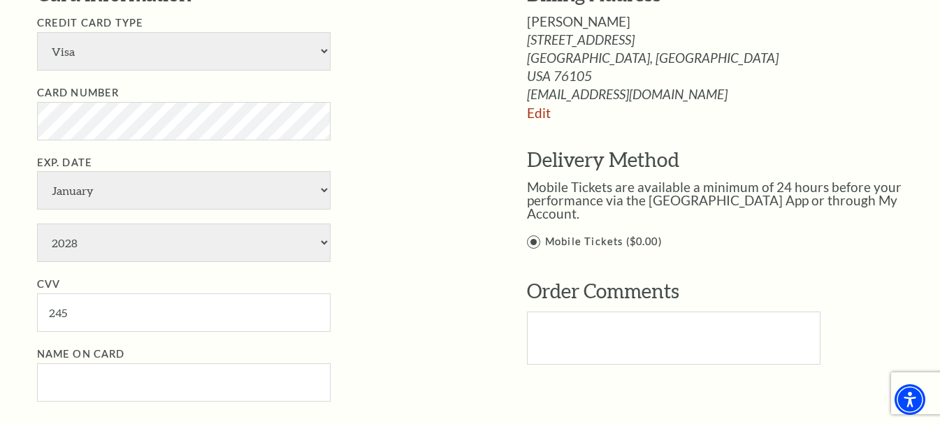
click at [376, 182] on li "Exp. Date January February March April May June July August September October N…" at bounding box center [261, 208] width 448 height 108
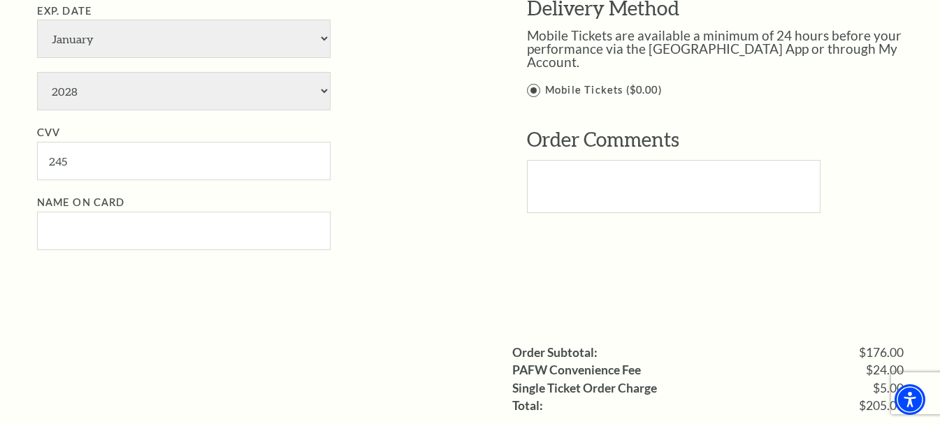
scroll to position [1086, 0]
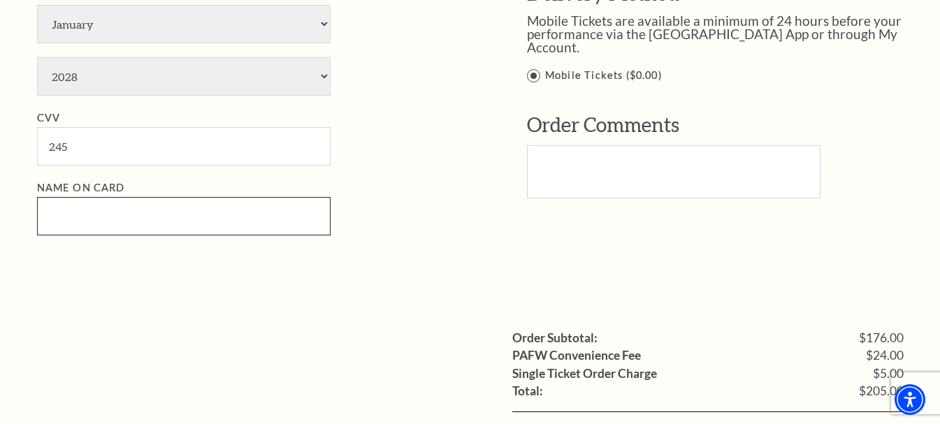
click at [214, 222] on input "Name on Card" at bounding box center [183, 216] width 293 height 38
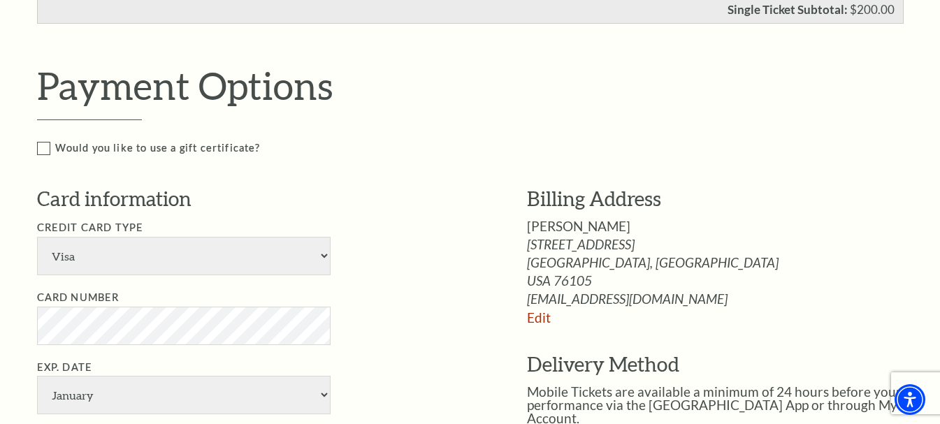
click at [563, 224] on span "daniel mcgrady" at bounding box center [578, 226] width 103 height 16
click at [563, 222] on span "daniel mcgrady" at bounding box center [578, 226] width 103 height 16
copy div "daniel mcgrady"
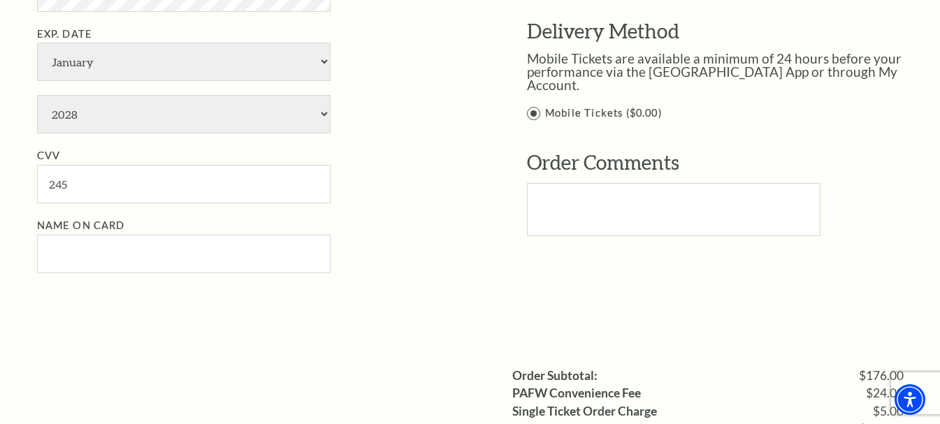
scroll to position [1056, 0]
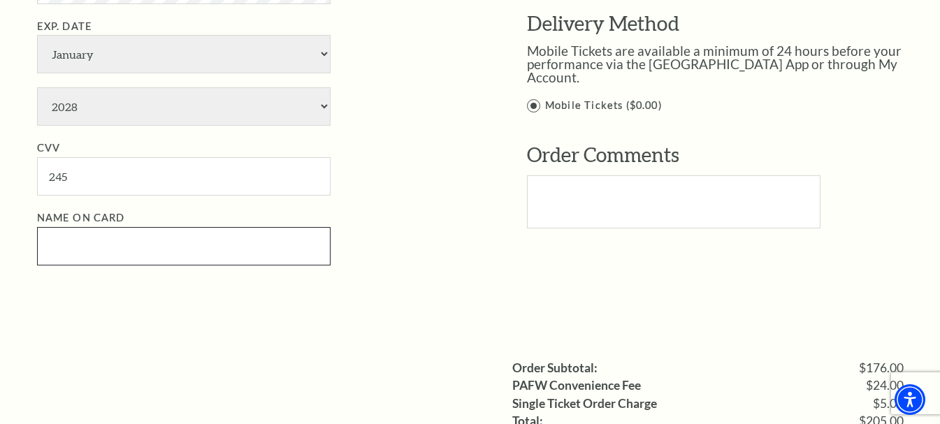
click at [259, 255] on input "Name on Card" at bounding box center [183, 246] width 293 height 38
paste input "daniel mcgrady"
type input "daniel mcgrady"
click at [440, 270] on div "Card information Credit Card Type American Express Visa Master Card Discover Ca…" at bounding box center [261, 62] width 448 height 436
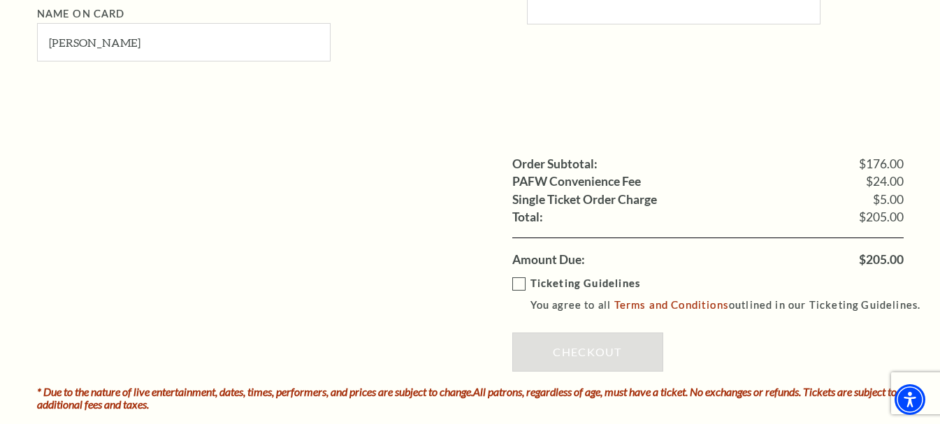
scroll to position [1286, 0]
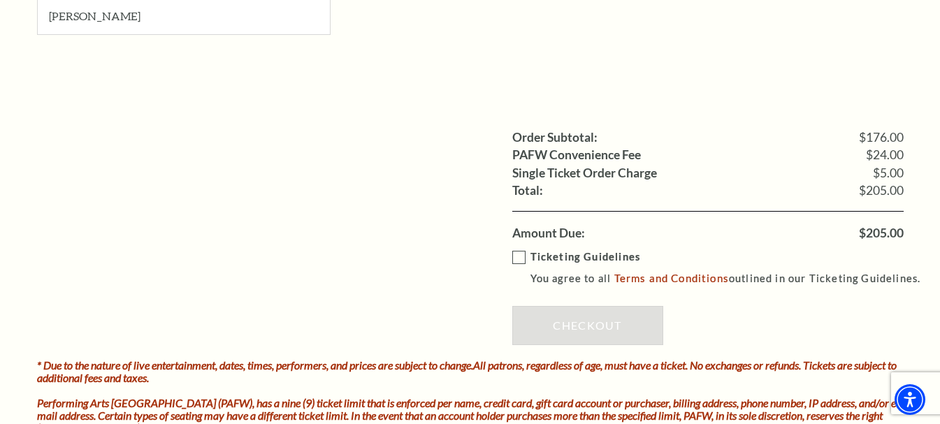
click at [519, 261] on label "Ticketing Guidelines You agree to all Terms and Conditions outlined in our Tick…" at bounding box center [722, 268] width 421 height 38
click at [0, 0] on input "Ticketing Guidelines You agree to all Terms and Conditions outlined in our Tick…" at bounding box center [0, 0] width 0 height 0
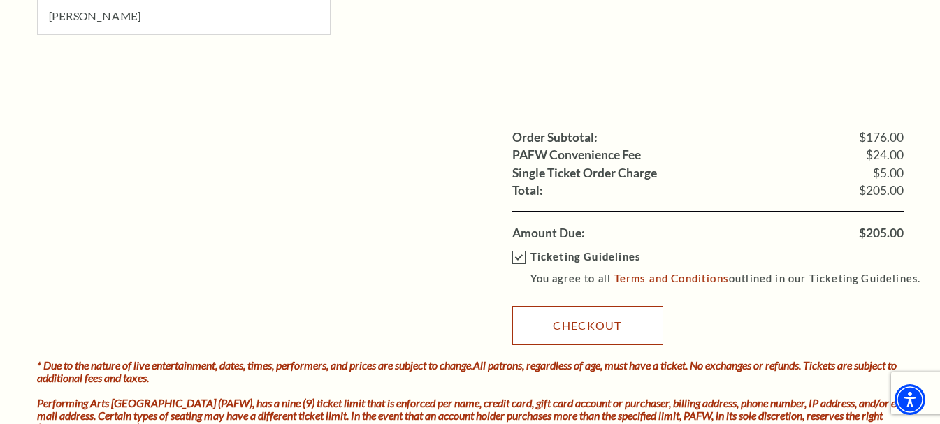
click at [525, 320] on link "Checkout" at bounding box center [587, 325] width 151 height 39
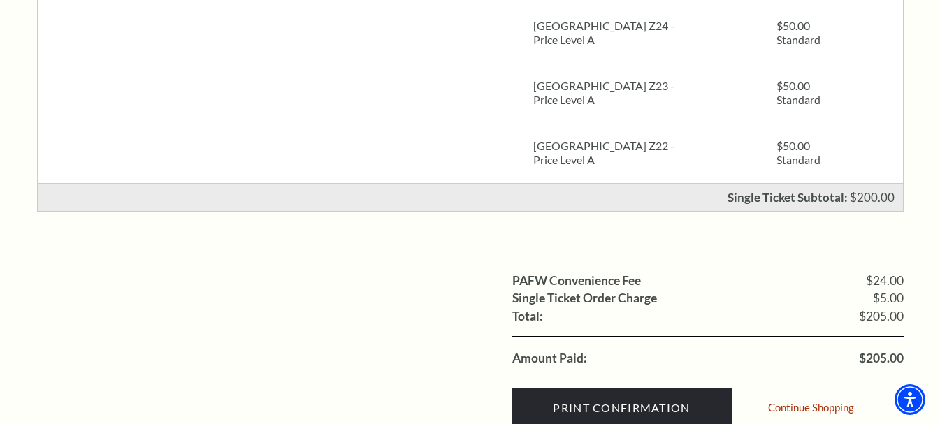
scroll to position [491, 0]
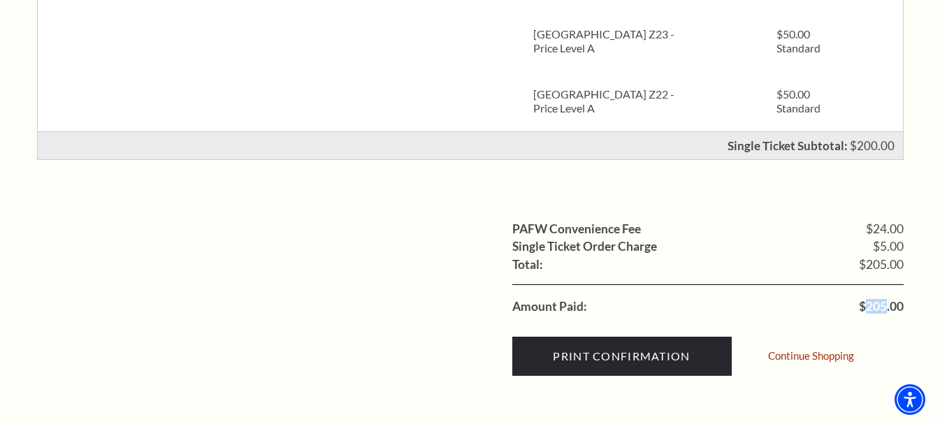
drag, startPoint x: 866, startPoint y: 303, endPoint x: 884, endPoint y: 302, distance: 18.2
click at [884, 302] on span "$205.00" at bounding box center [881, 306] width 45 height 13
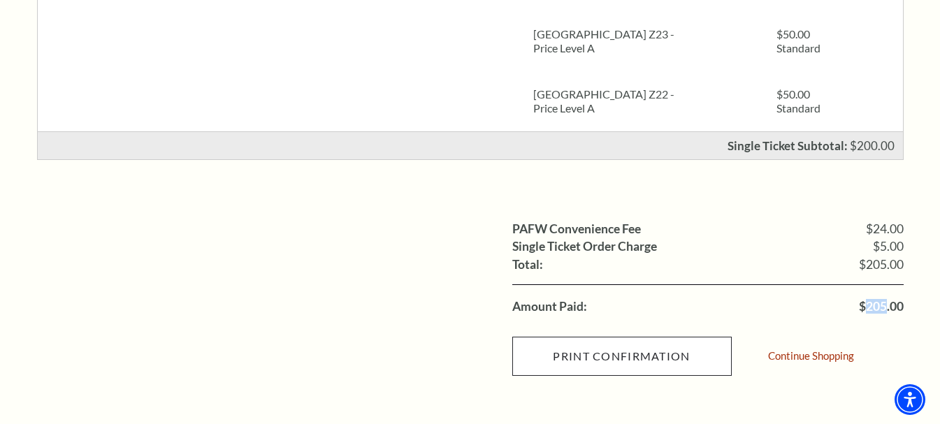
copy span "205"
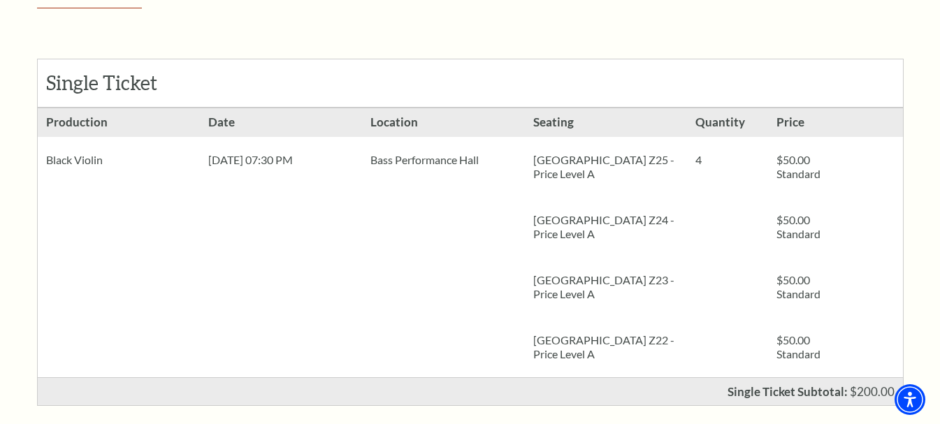
scroll to position [0, 0]
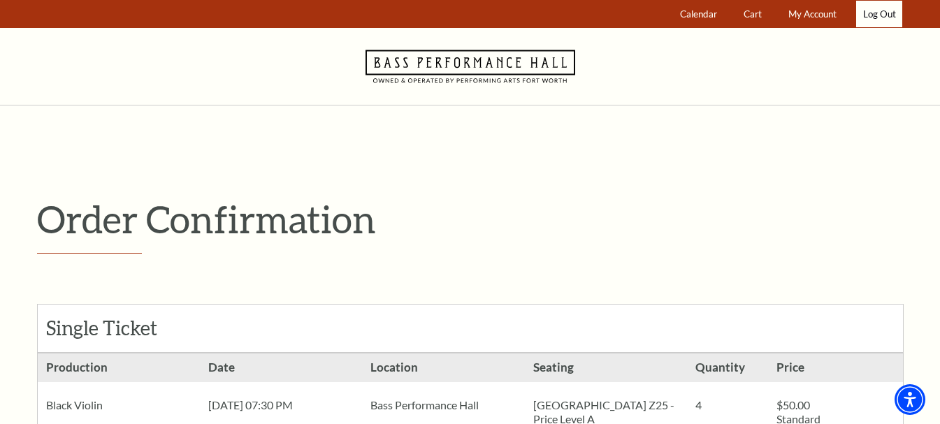
click at [866, 8] on link "Log Out" at bounding box center [879, 14] width 46 height 27
